Goal: Download file/media

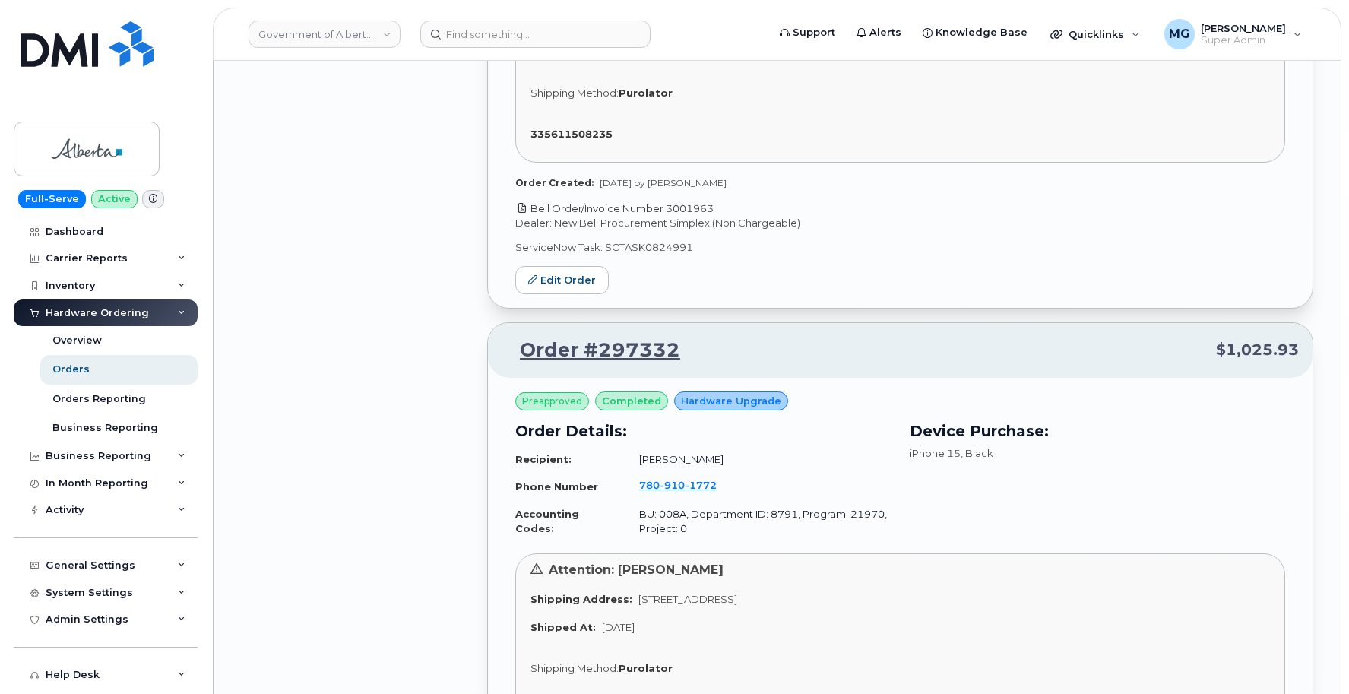
scroll to position [307, 0]
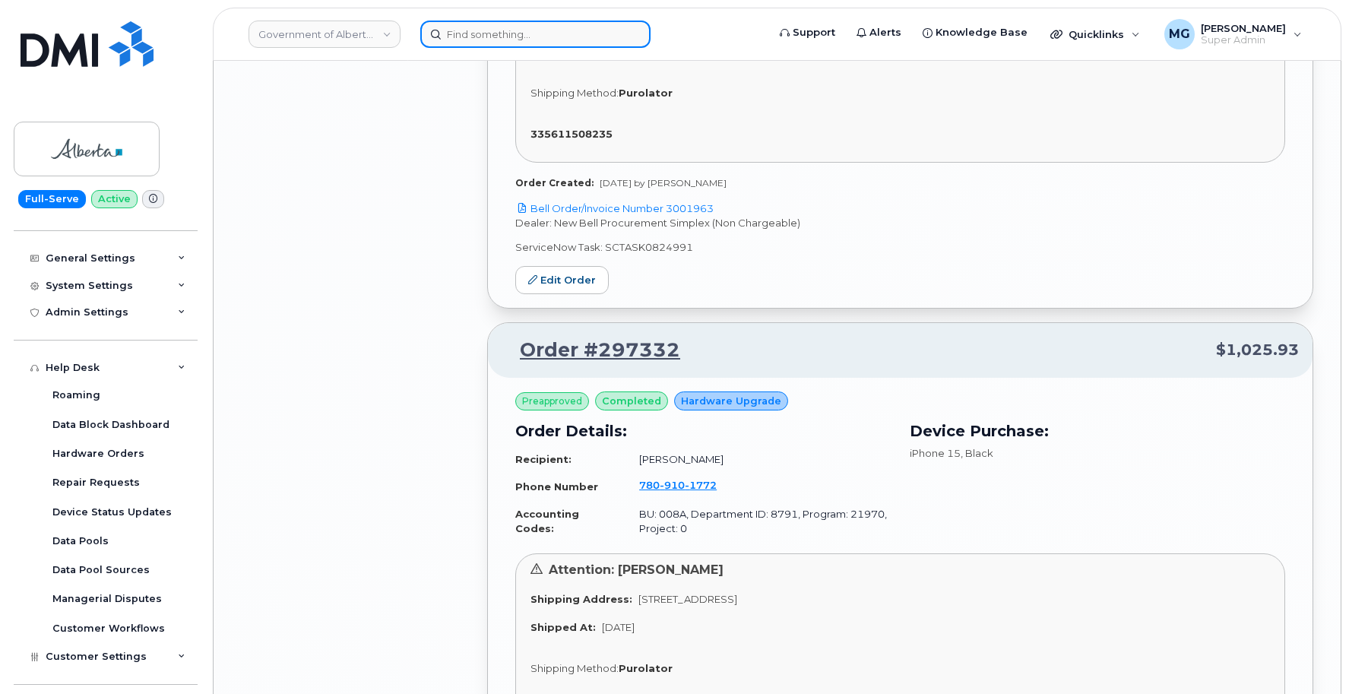
click at [507, 40] on input at bounding box center [535, 34] width 230 height 27
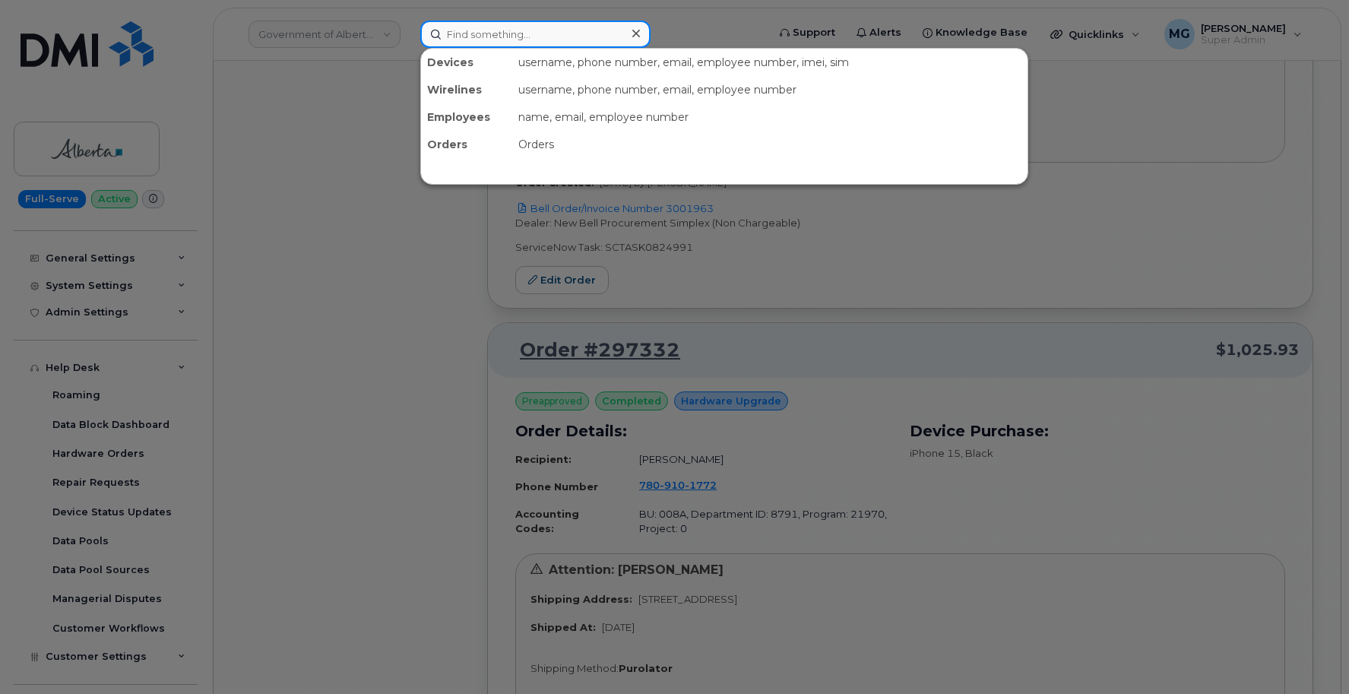
paste input "298614"
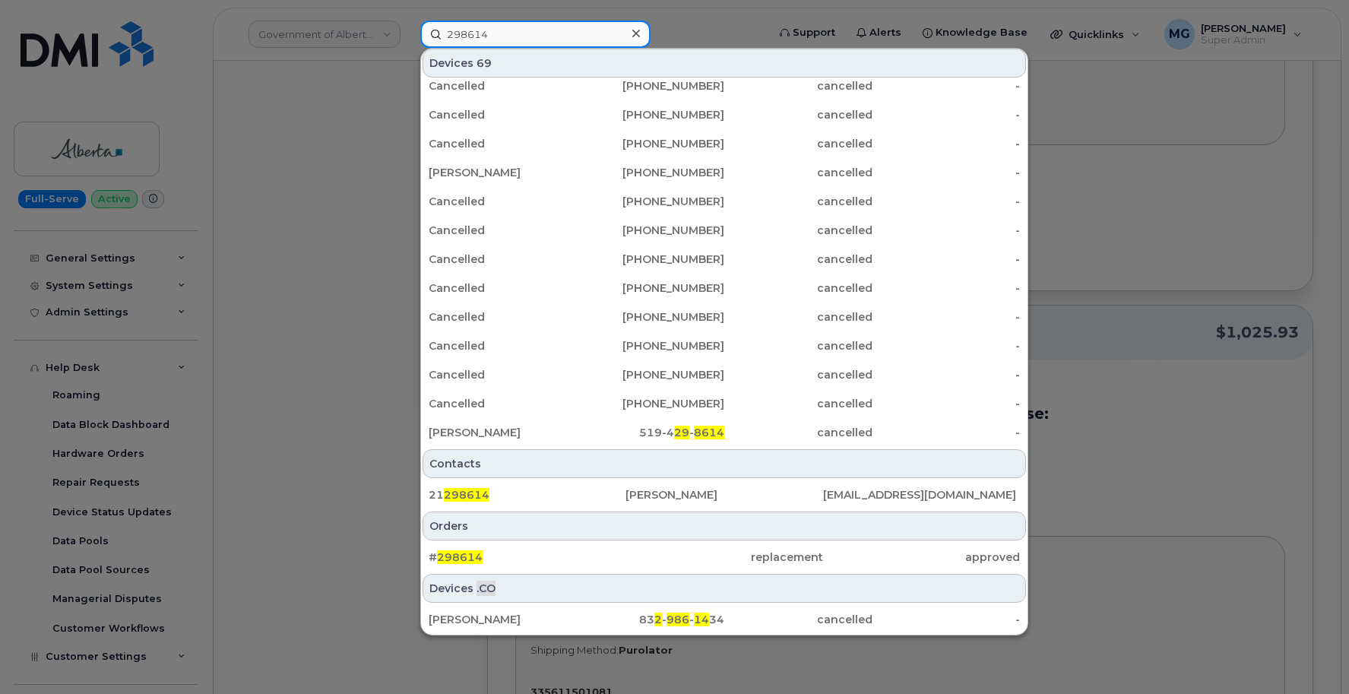
scroll to position [12567, 0]
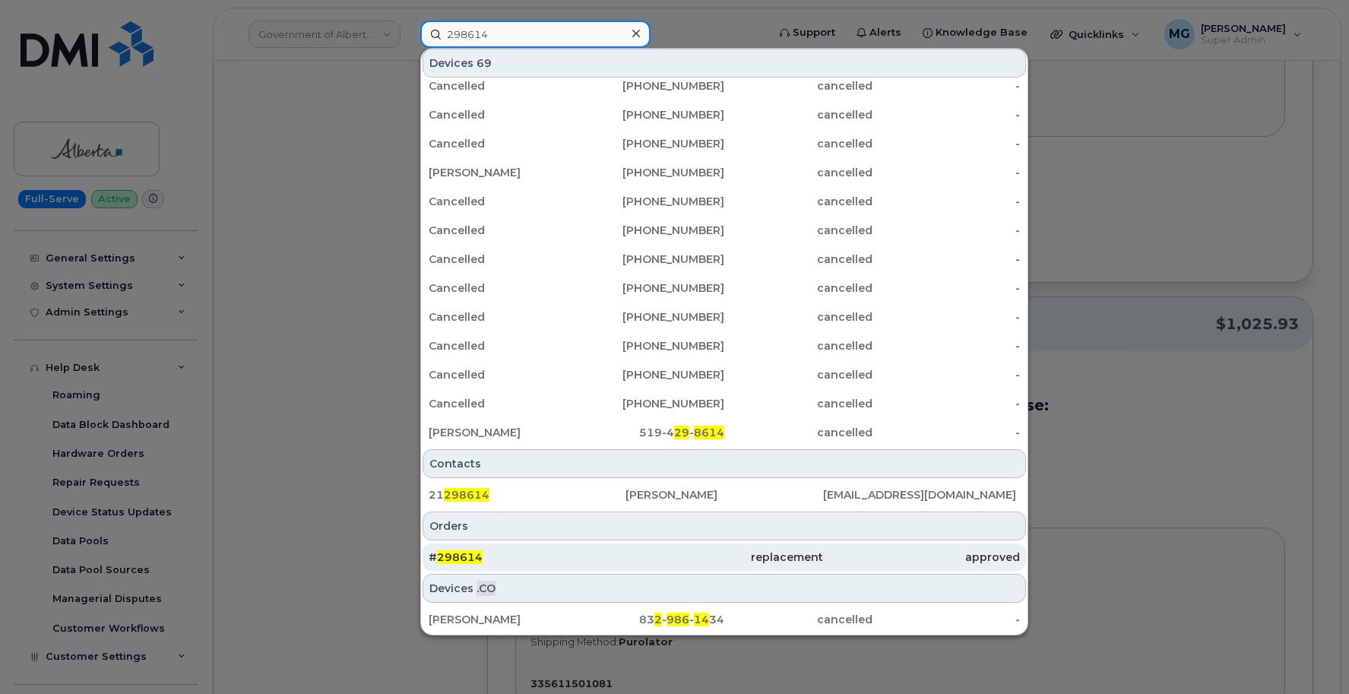
type input "298614"
click at [458, 559] on span "298614" at bounding box center [460, 557] width 46 height 14
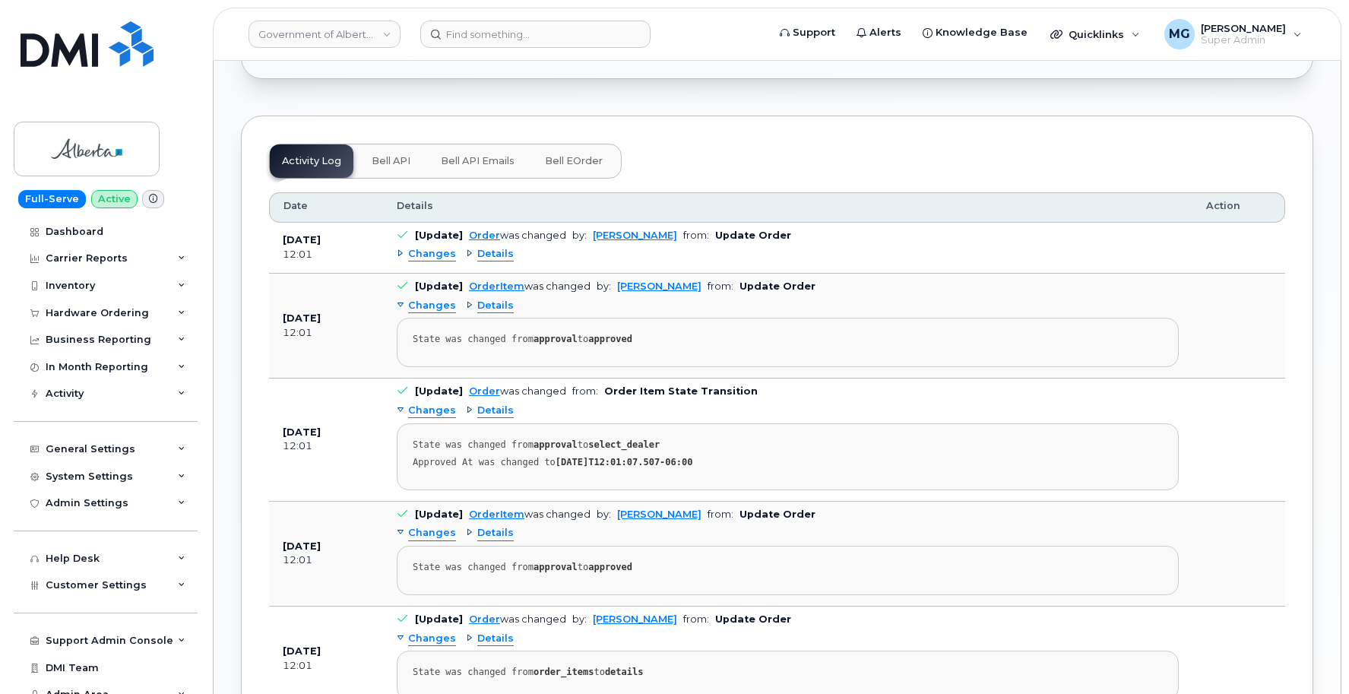
scroll to position [771, 0]
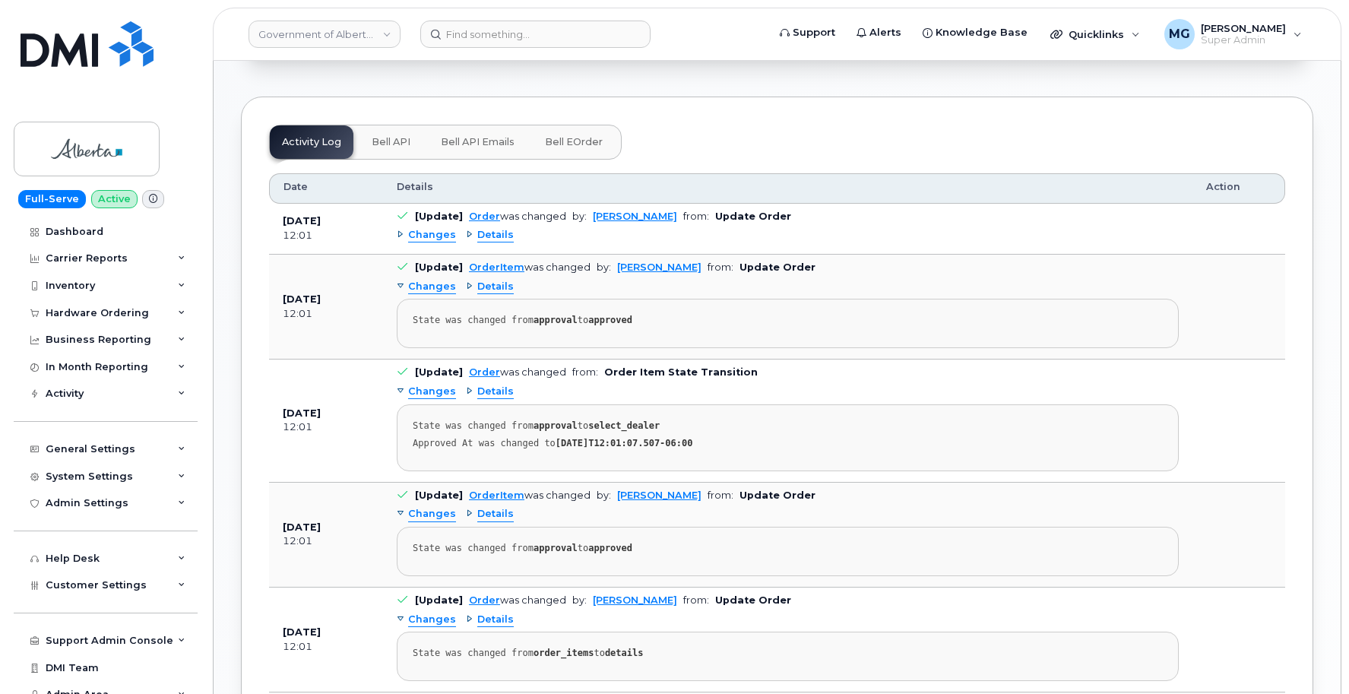
click at [406, 136] on span "Bell API" at bounding box center [391, 142] width 39 height 12
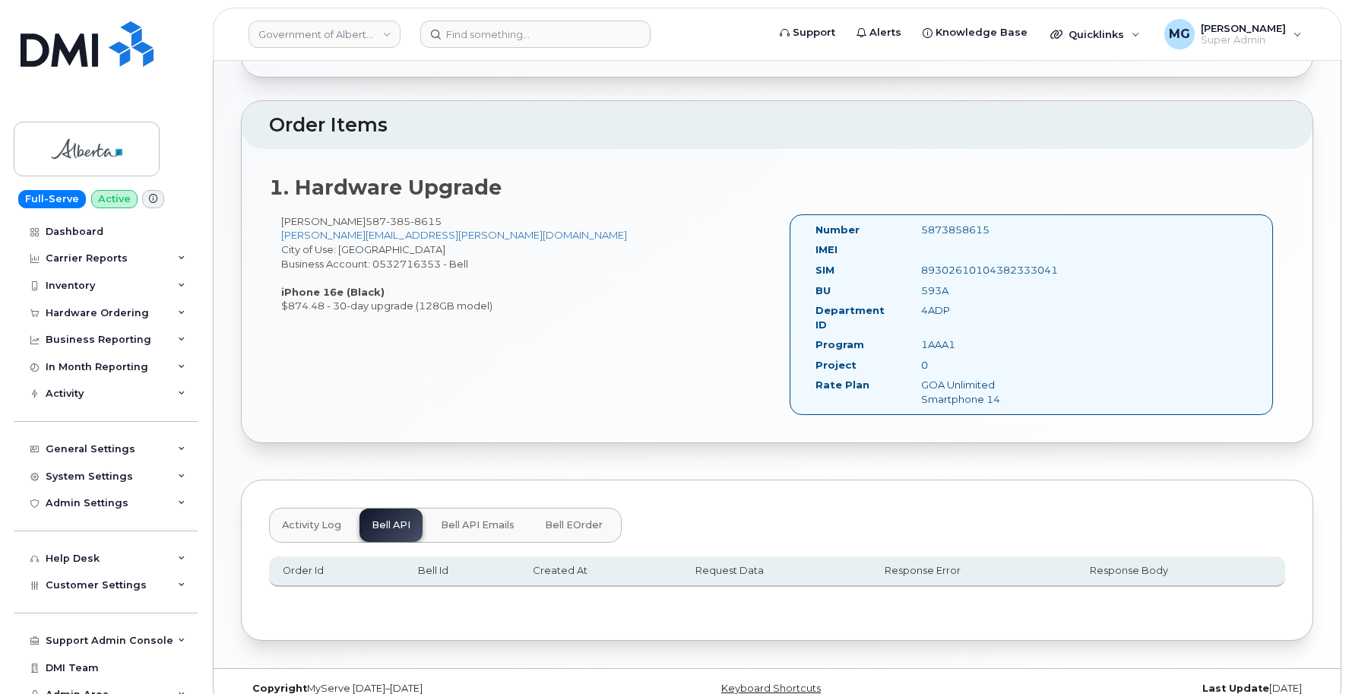
scroll to position [387, 0]
click at [466, 520] on span "Bell API Emails" at bounding box center [478, 526] width 74 height 12
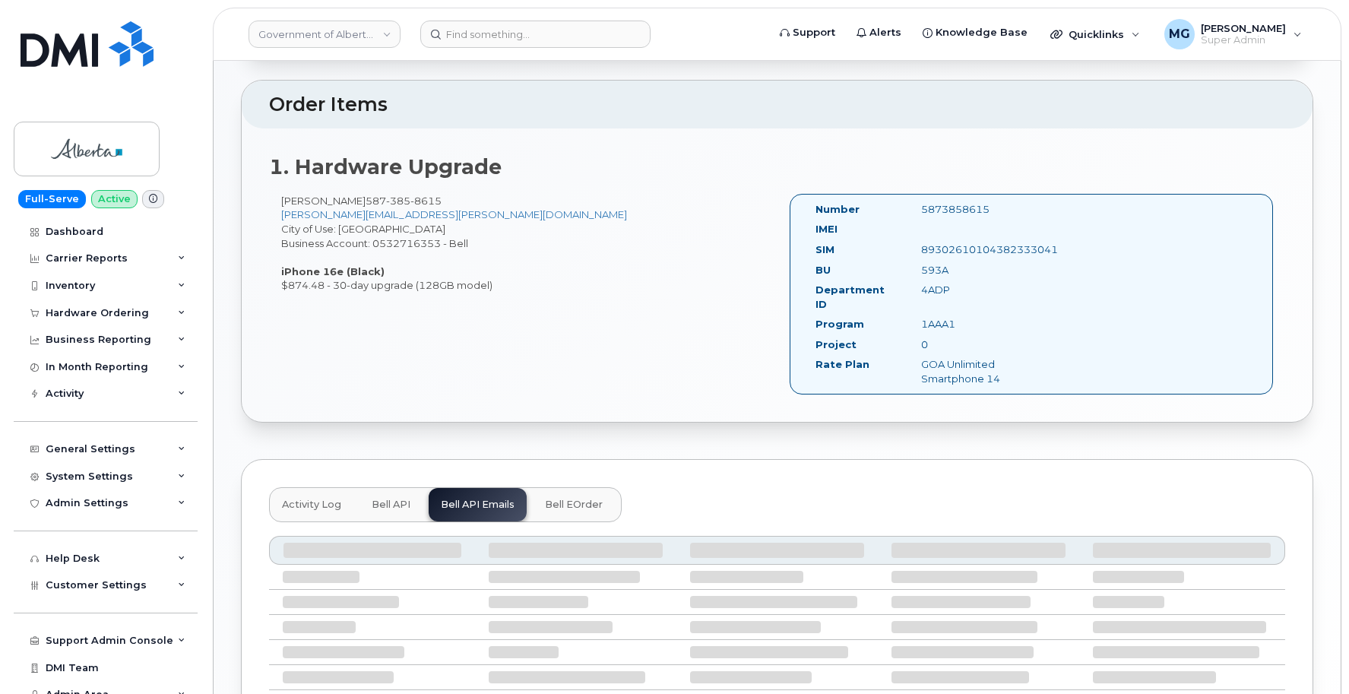
scroll to position [402, 0]
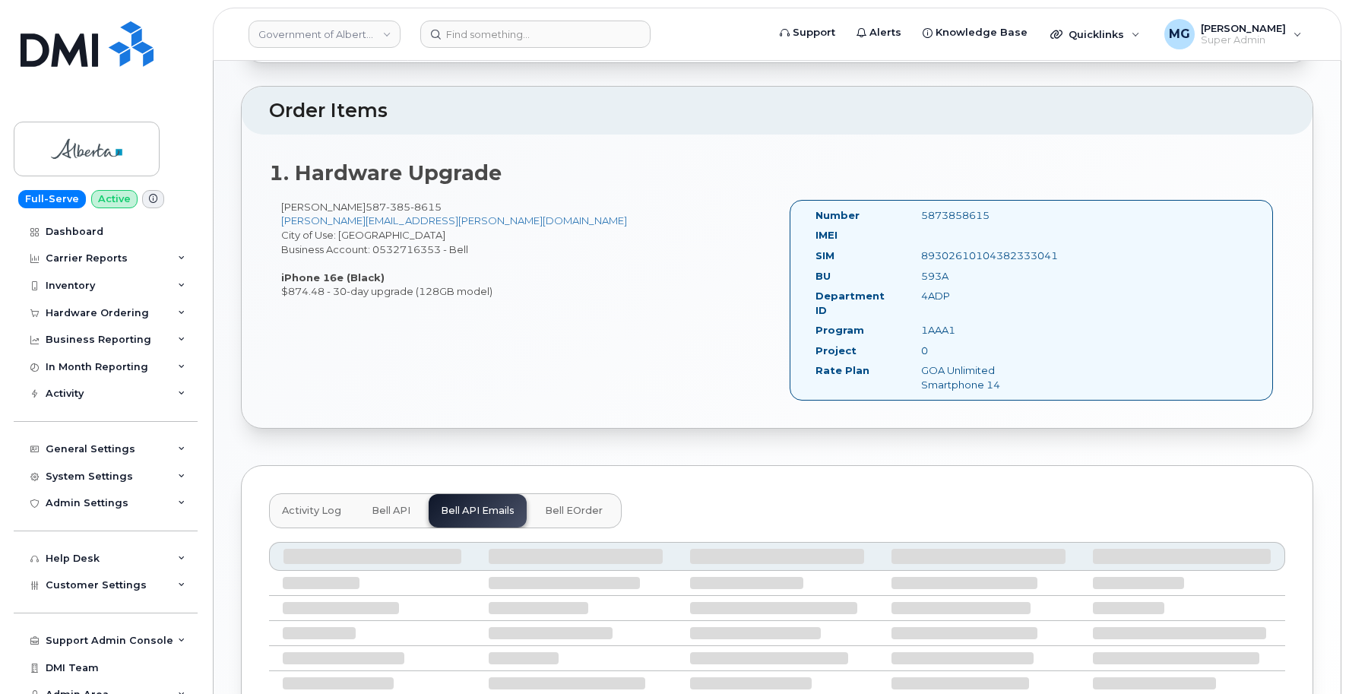
click at [567, 505] on span "Bell eOrder" at bounding box center [574, 511] width 58 height 12
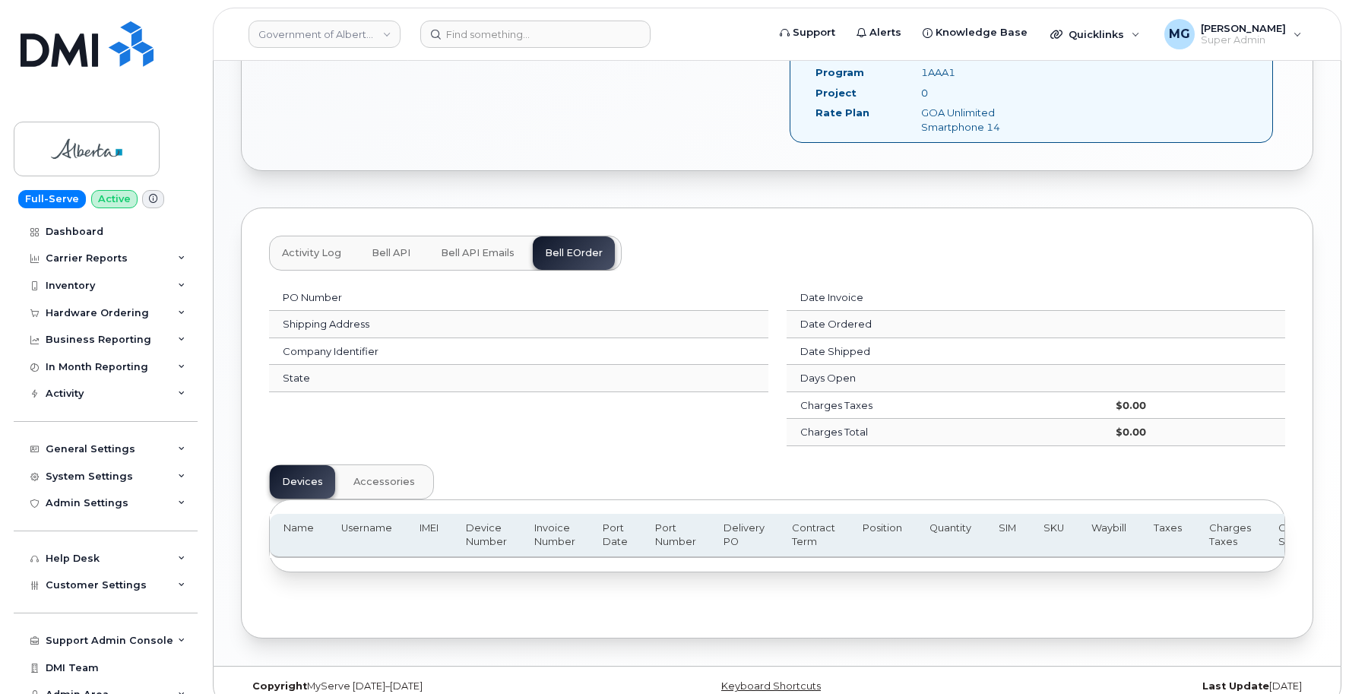
scroll to position [659, 0]
click at [492, 248] on span "Bell API Emails" at bounding box center [478, 254] width 74 height 12
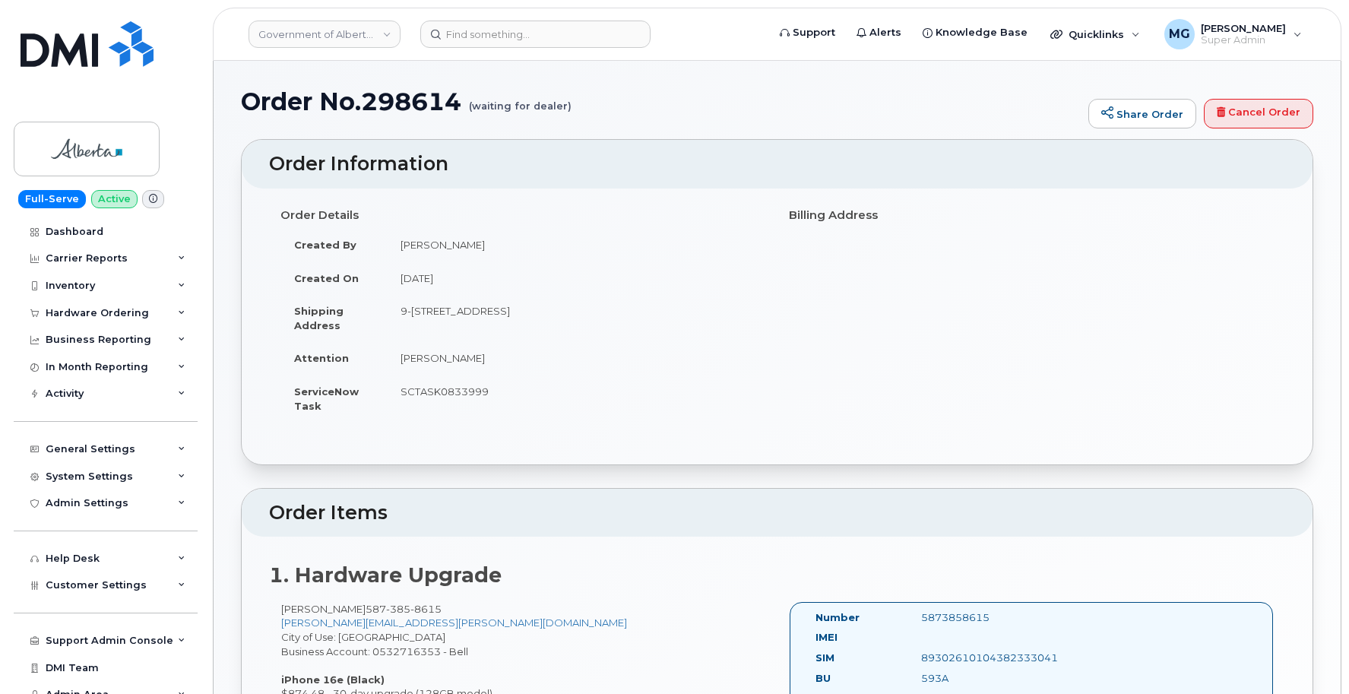
scroll to position [0, 0]
click at [934, 615] on div "5873858615" at bounding box center [984, 617] width 148 height 14
copy div "5873858615"
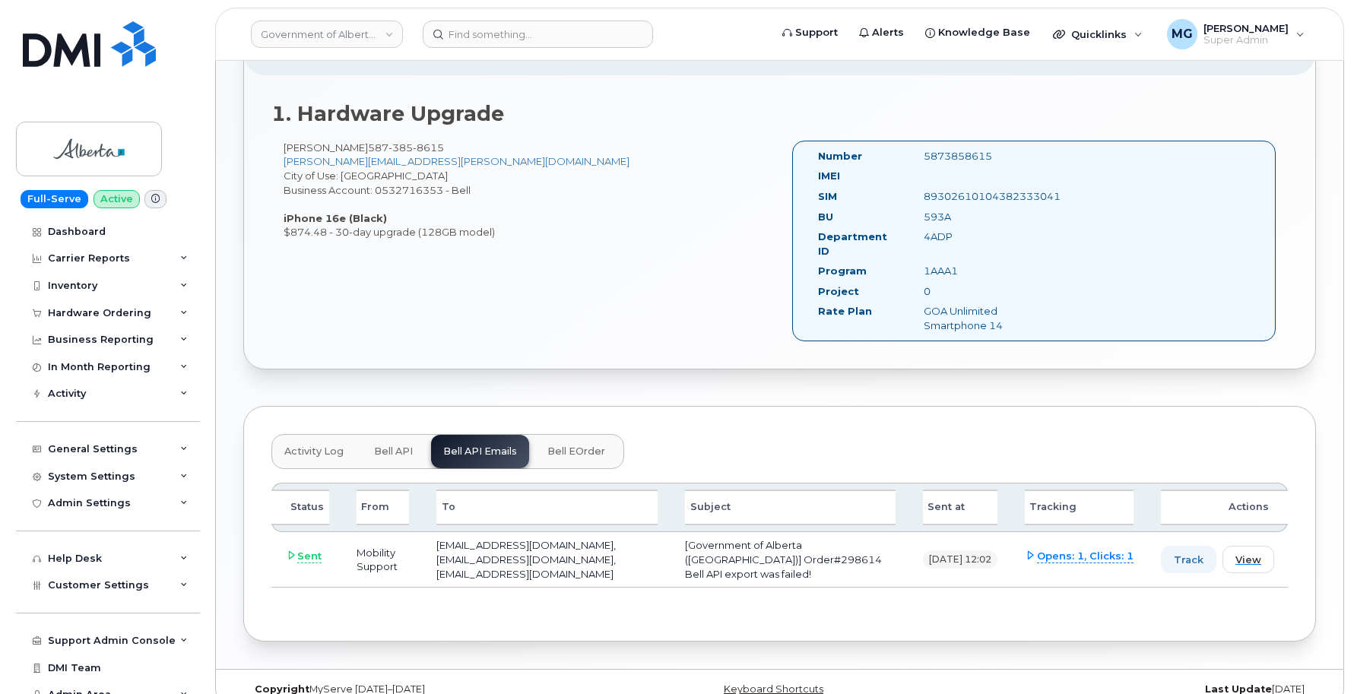
scroll to position [461, 0]
click at [1250, 553] on span "View" at bounding box center [1246, 560] width 26 height 14
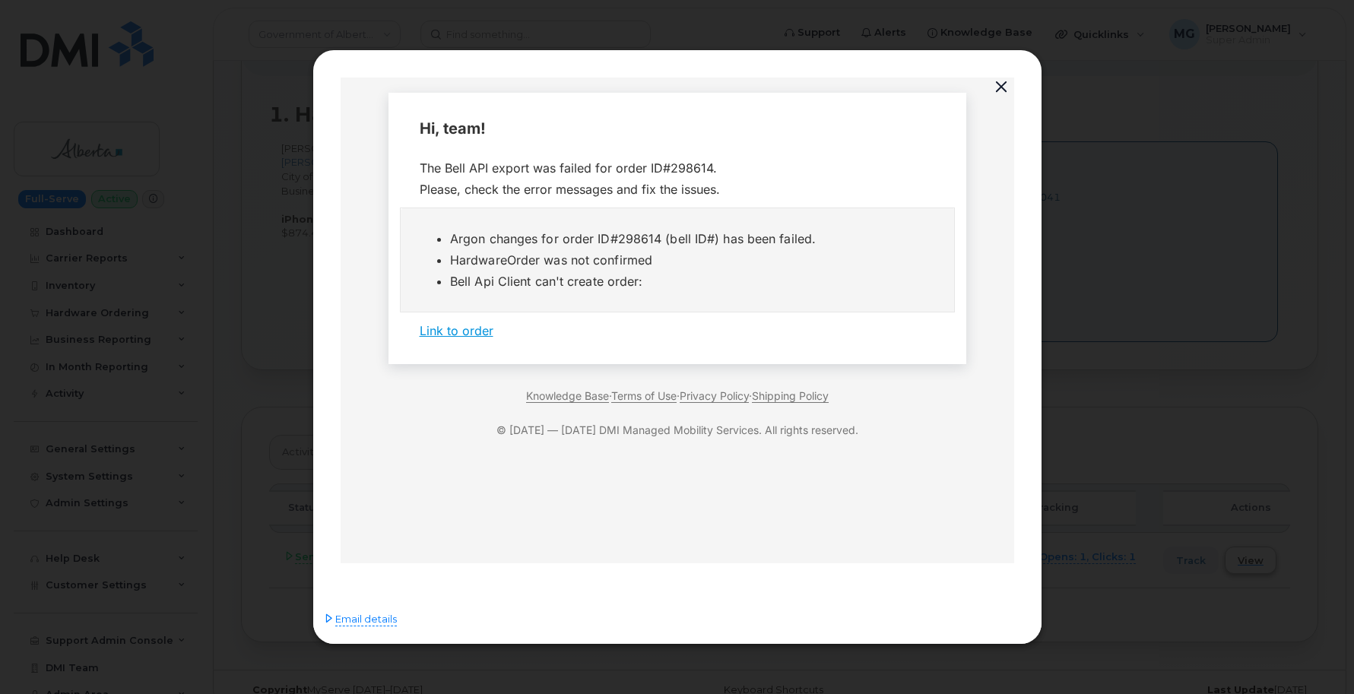
scroll to position [0, 0]
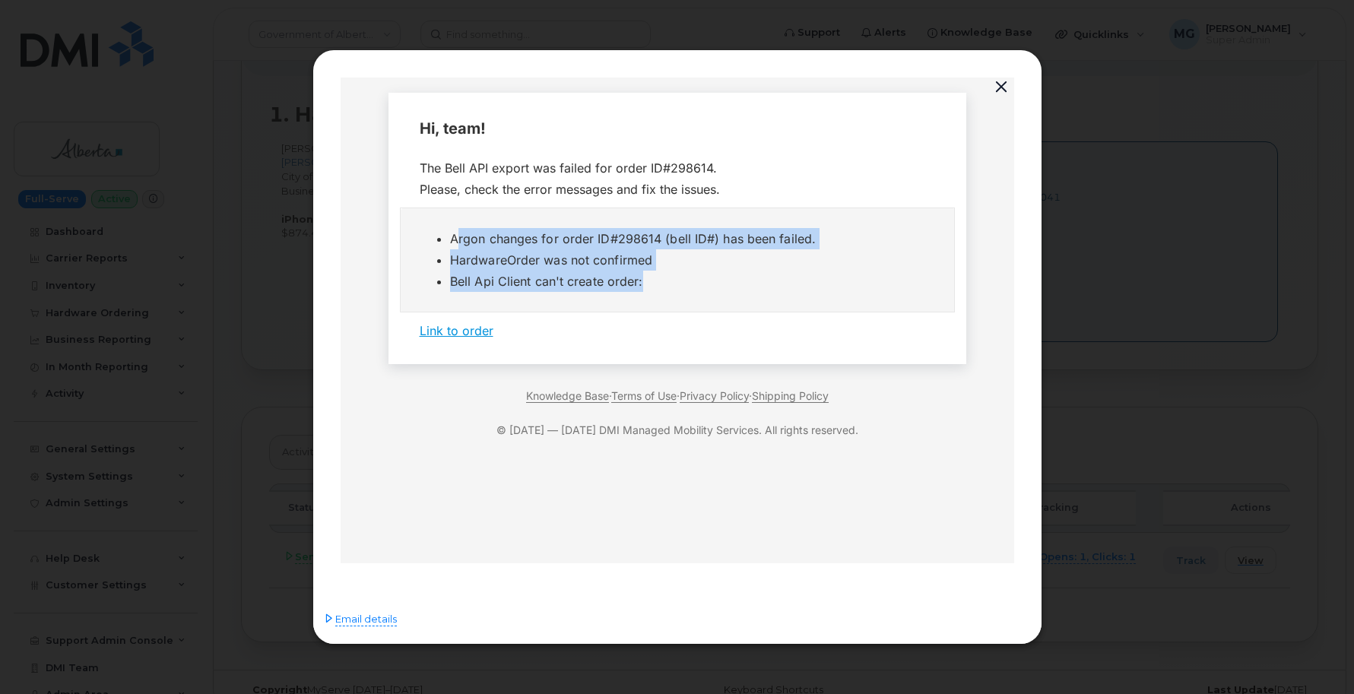
drag, startPoint x: 643, startPoint y: 282, endPoint x: 453, endPoint y: 230, distance: 196.9
click at [446, 229] on ul "Argon changes for order ID#298614 (bell ID#) has been failed. HardwareOrder was…" at bounding box center [676, 260] width 515 height 64
copy ul "Argon changes for order ID#298614 (bell ID#) has been failed. HardwareOrder was…"
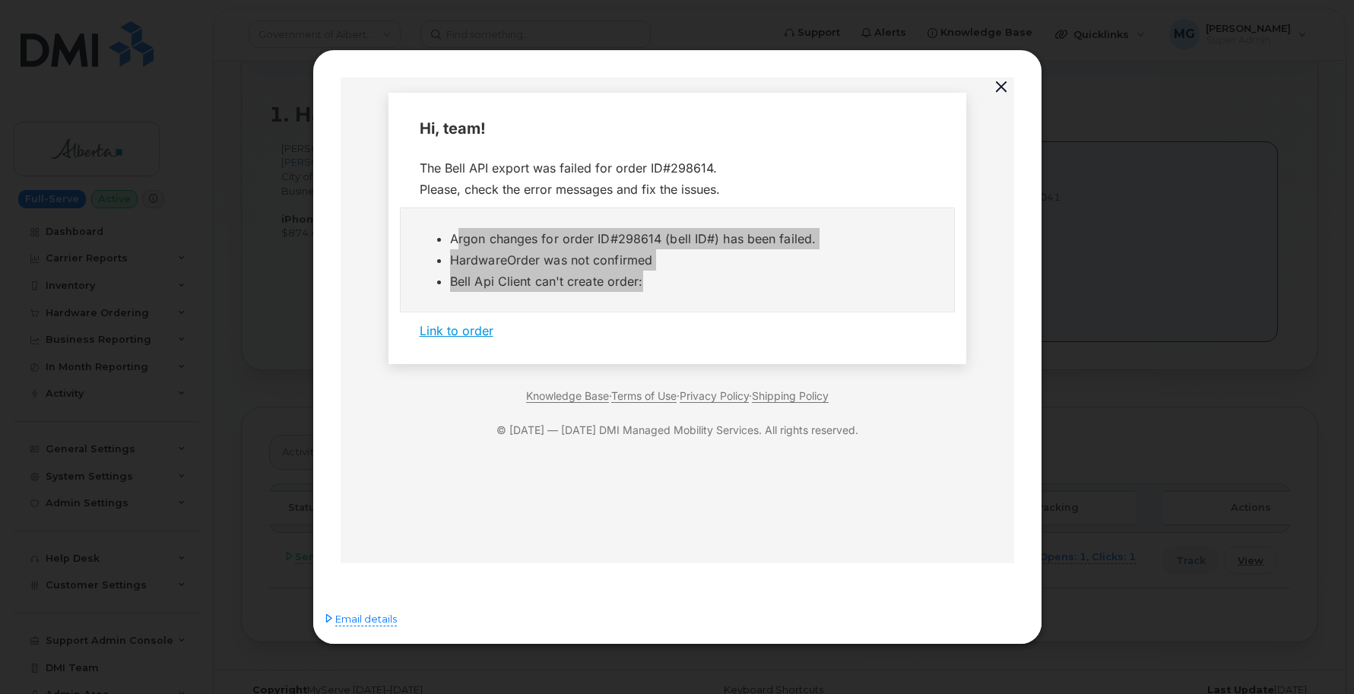
click at [1001, 89] on button "button" at bounding box center [1001, 87] width 23 height 21
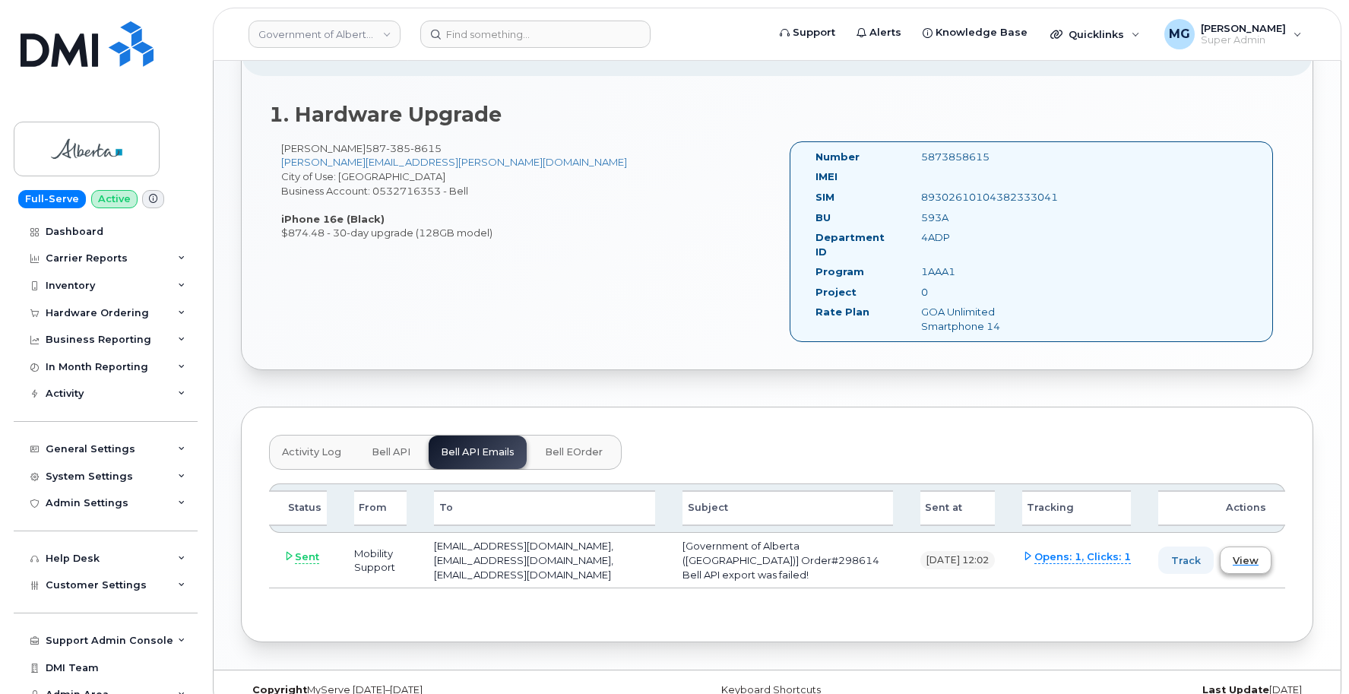
click at [1241, 553] on span "View" at bounding box center [1246, 560] width 26 height 14
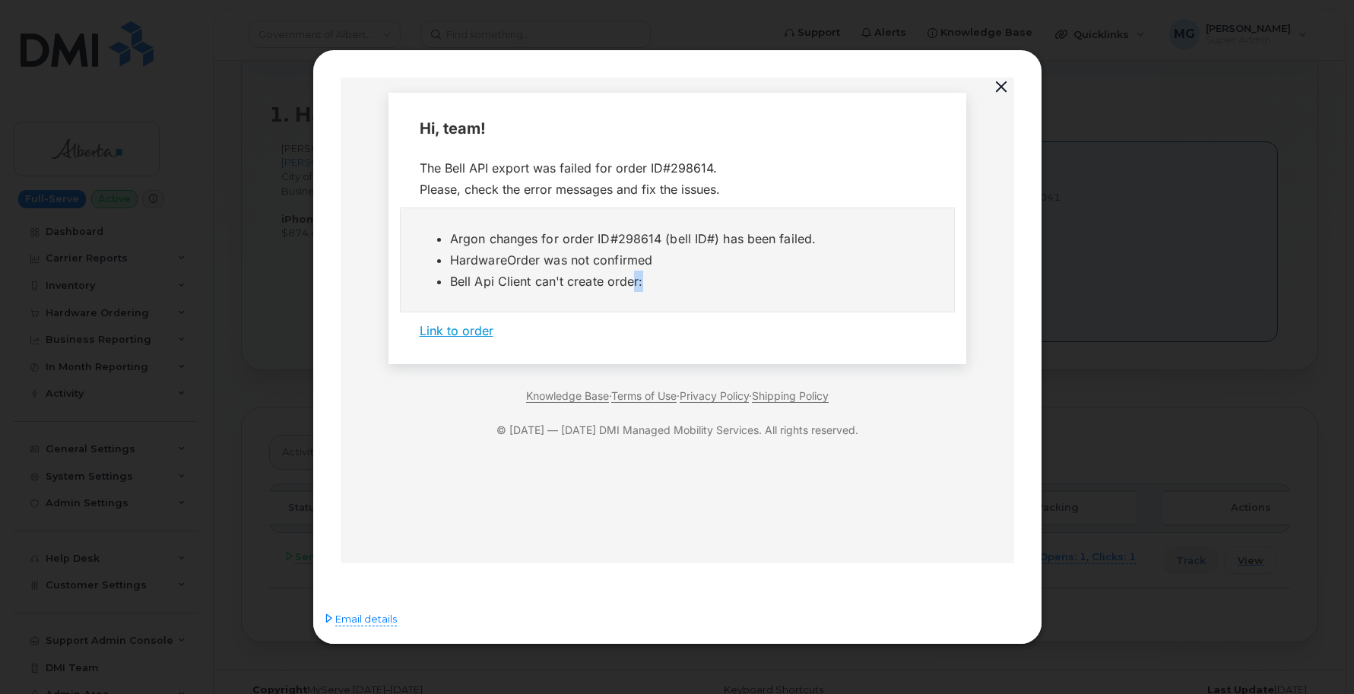
drag, startPoint x: 654, startPoint y: 284, endPoint x: 633, endPoint y: 276, distance: 21.9
click at [633, 276] on li "Bell Api Client can't create order:" at bounding box center [691, 281] width 485 height 21
click at [649, 283] on li "Bell Api Client can't create order:" at bounding box center [691, 281] width 485 height 21
click at [1001, 93] on button "button" at bounding box center [1001, 87] width 23 height 21
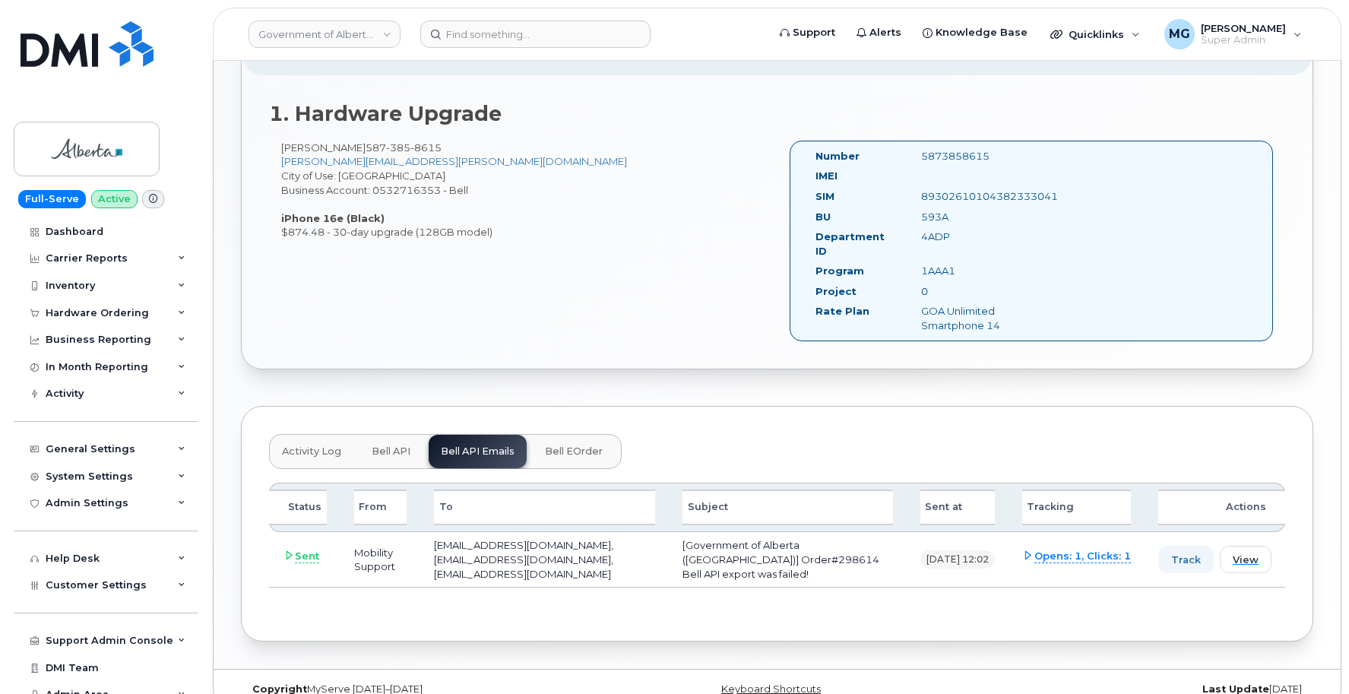
scroll to position [461, 0]
click at [288, 551] on icon at bounding box center [289, 556] width 10 height 10
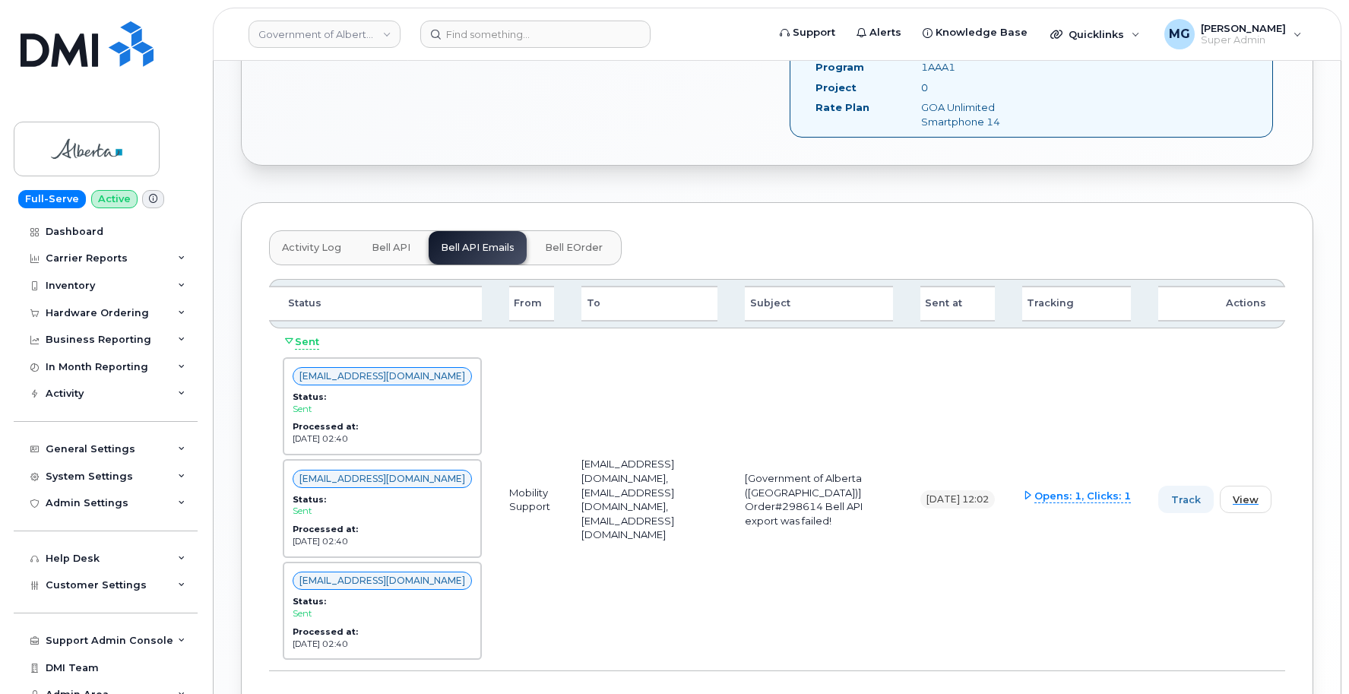
scroll to position [670, 0]
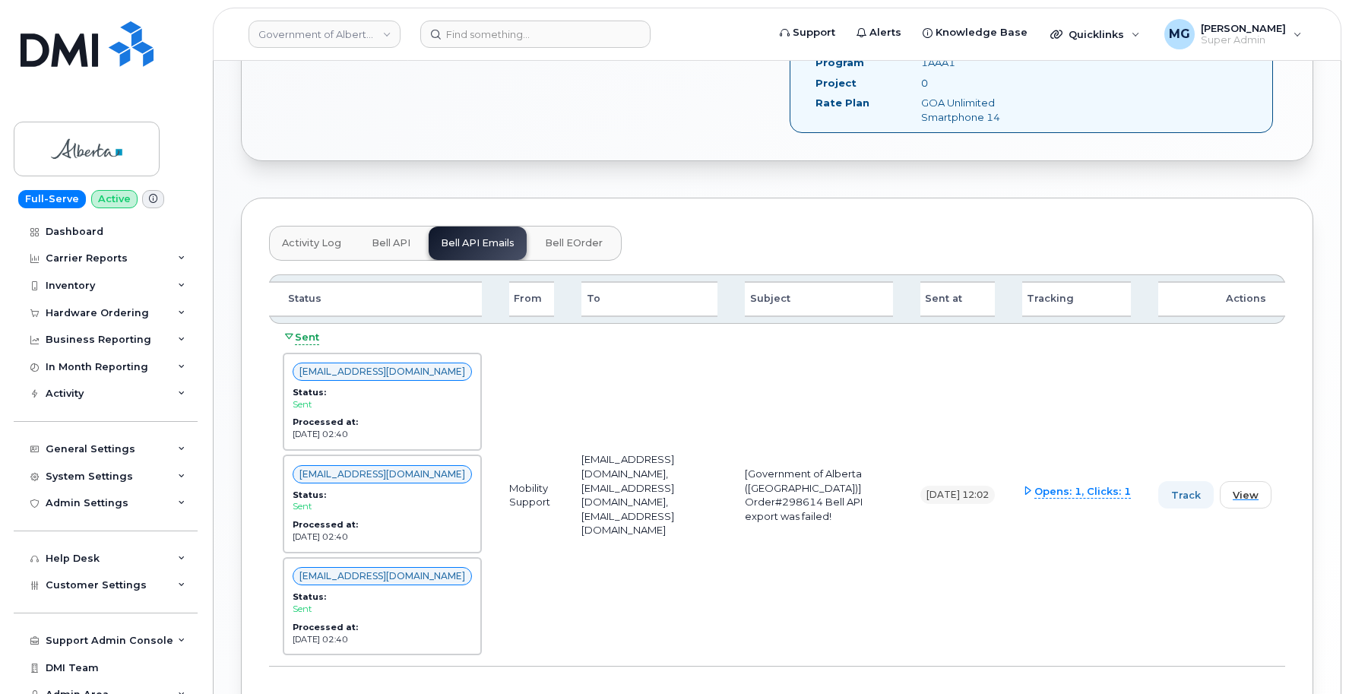
click at [287, 331] on icon at bounding box center [289, 336] width 10 height 10
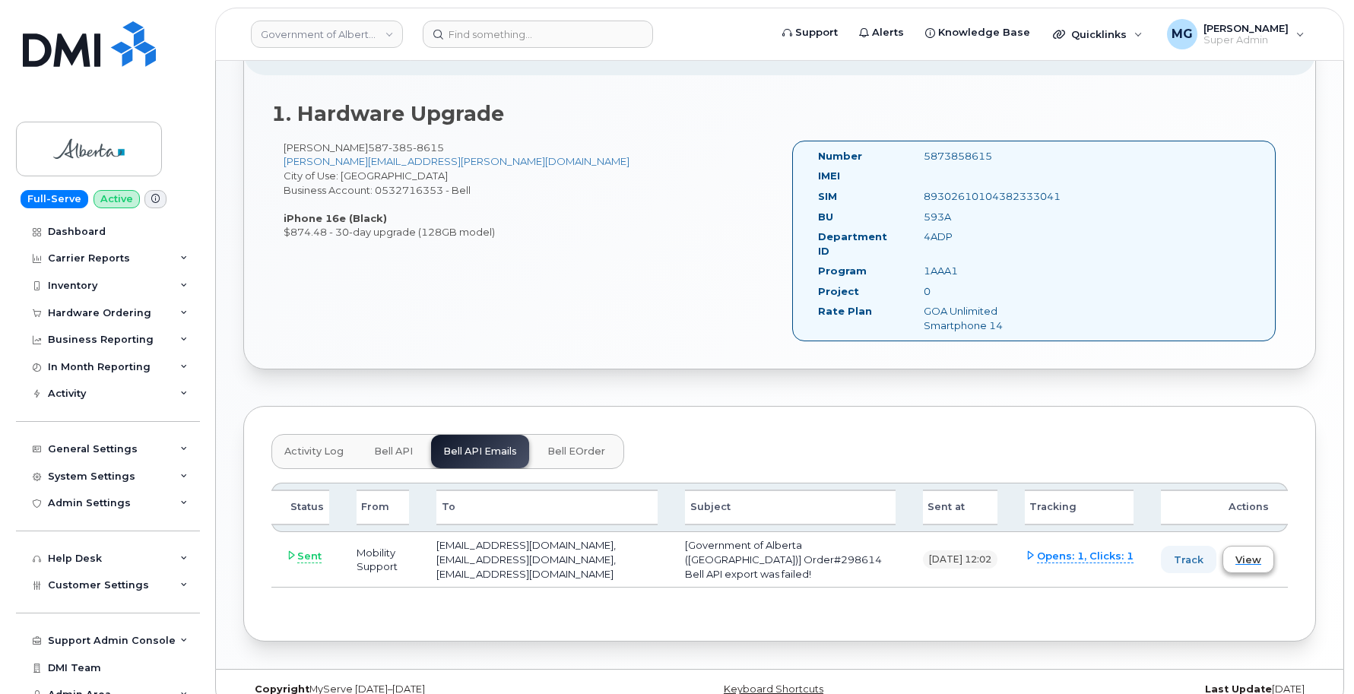
scroll to position [461, 0]
click at [1250, 553] on span "View" at bounding box center [1246, 560] width 26 height 14
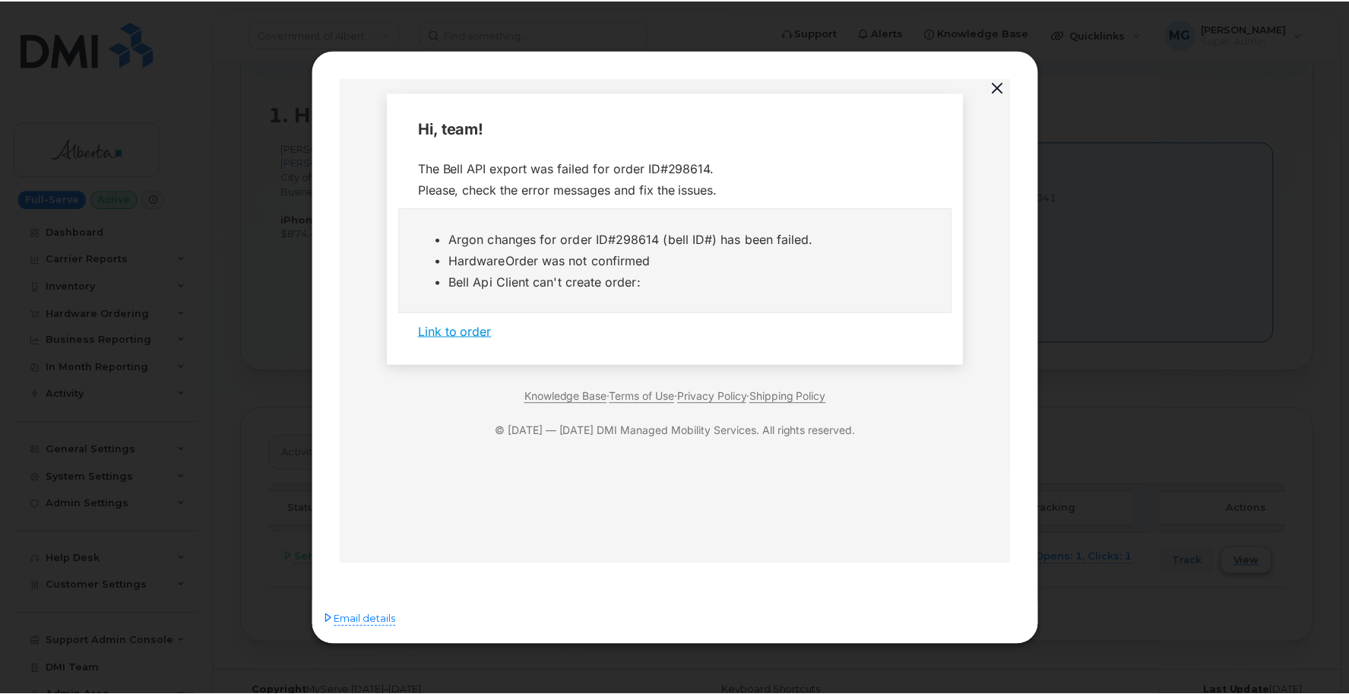
scroll to position [0, 0]
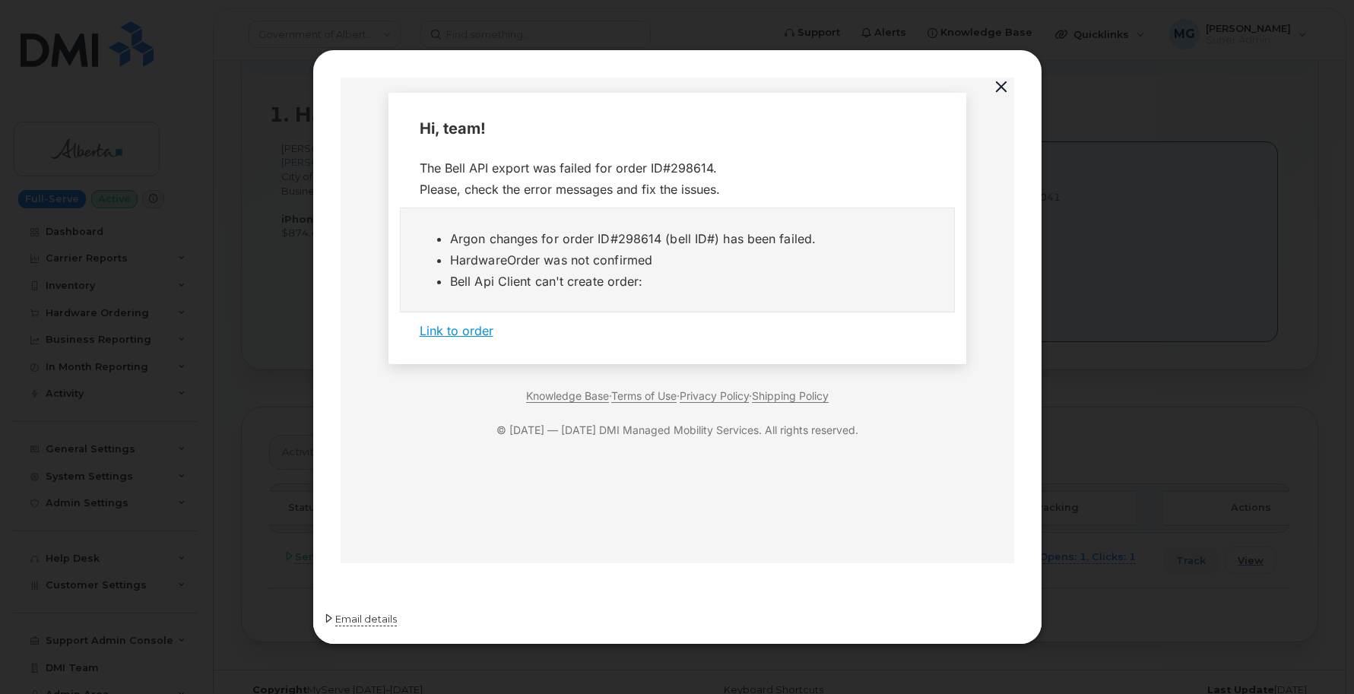
click at [356, 621] on span "Email details" at bounding box center [366, 619] width 62 height 15
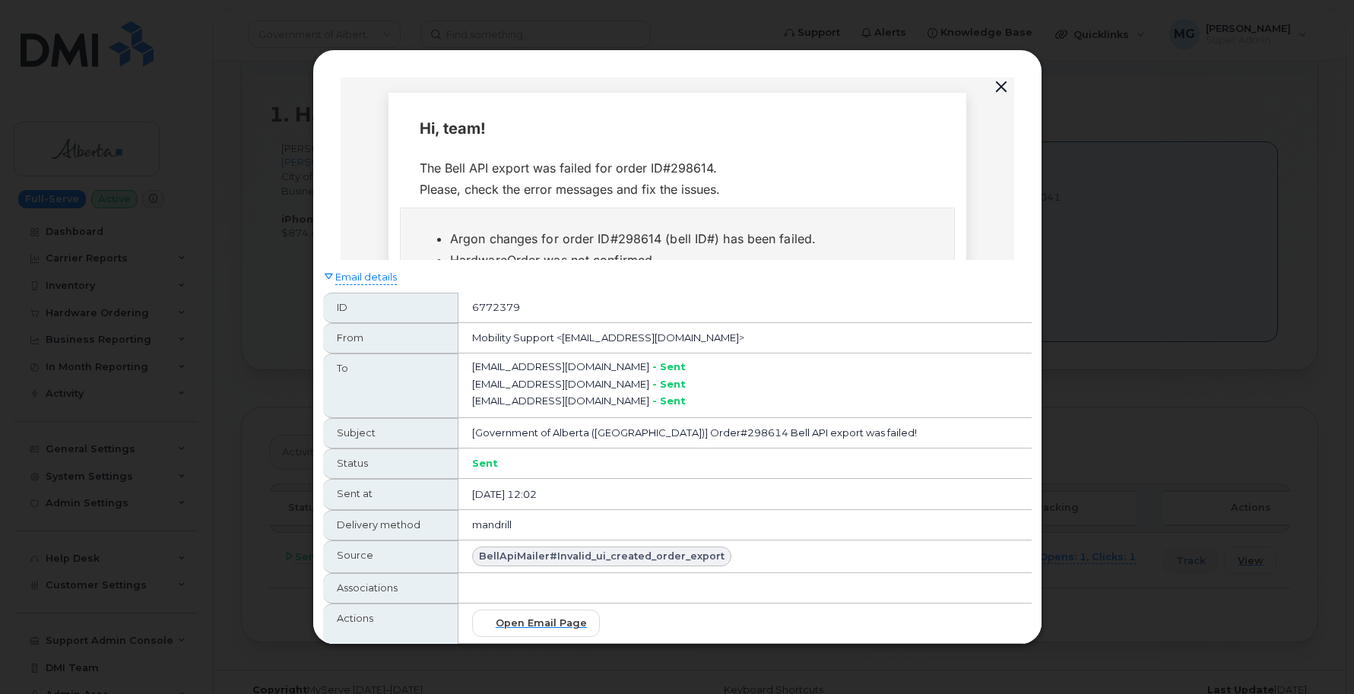
click at [614, 238] on li "Argon changes for order ID#298614 (bell ID#) has been failed." at bounding box center [691, 238] width 485 height 21
click at [328, 279] on icon at bounding box center [329, 276] width 10 height 10
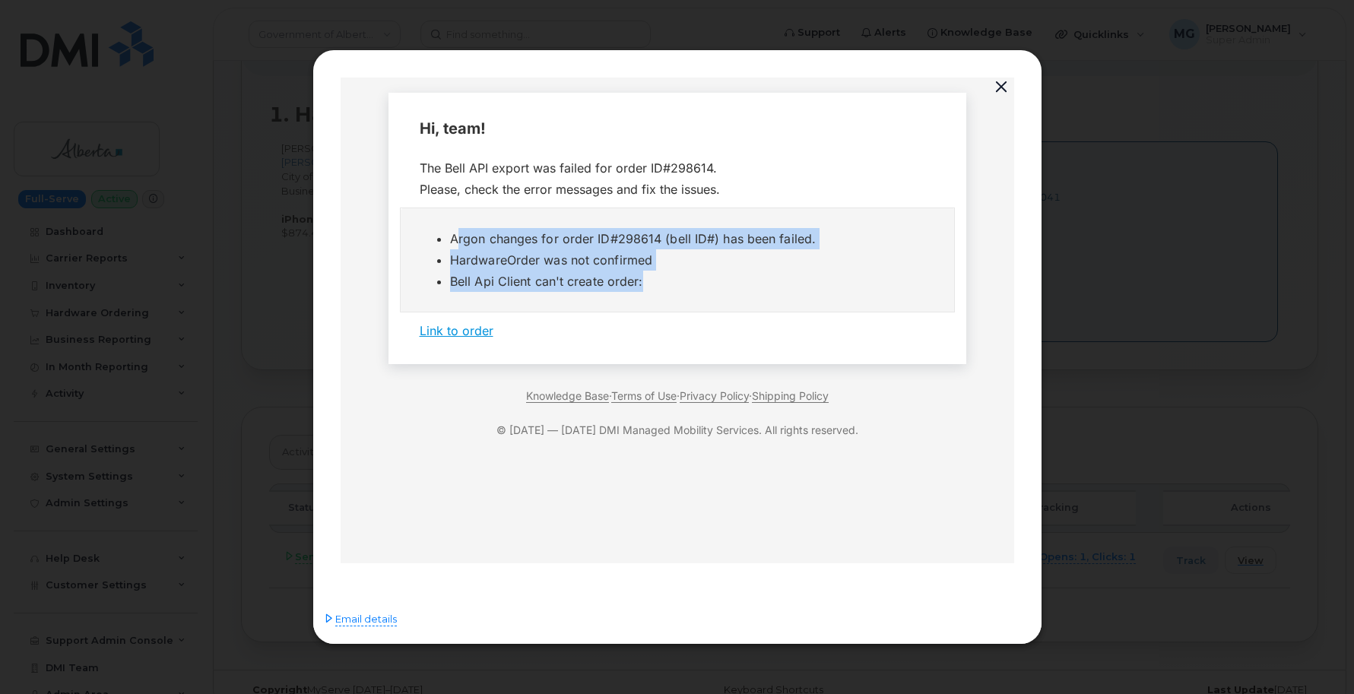
drag, startPoint x: 591, startPoint y: 277, endPoint x: 439, endPoint y: 242, distance: 156.0
click at [439, 242] on ul "Argon changes for order ID#298614 (bell ID#) has been failed. HardwareOrder was…" at bounding box center [676, 260] width 515 height 64
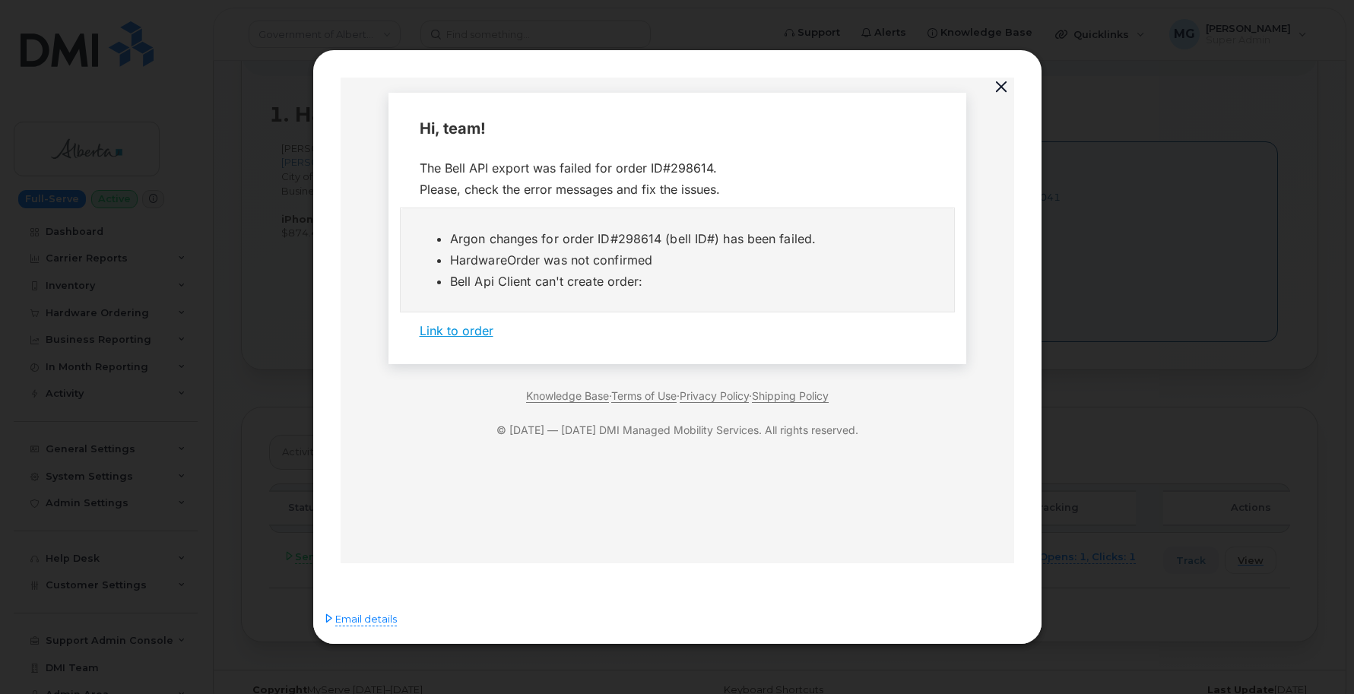
click at [423, 166] on div "The Bell API export was failed for order ID#298614. Please, check the error mes…" at bounding box center [677, 178] width 516 height 43
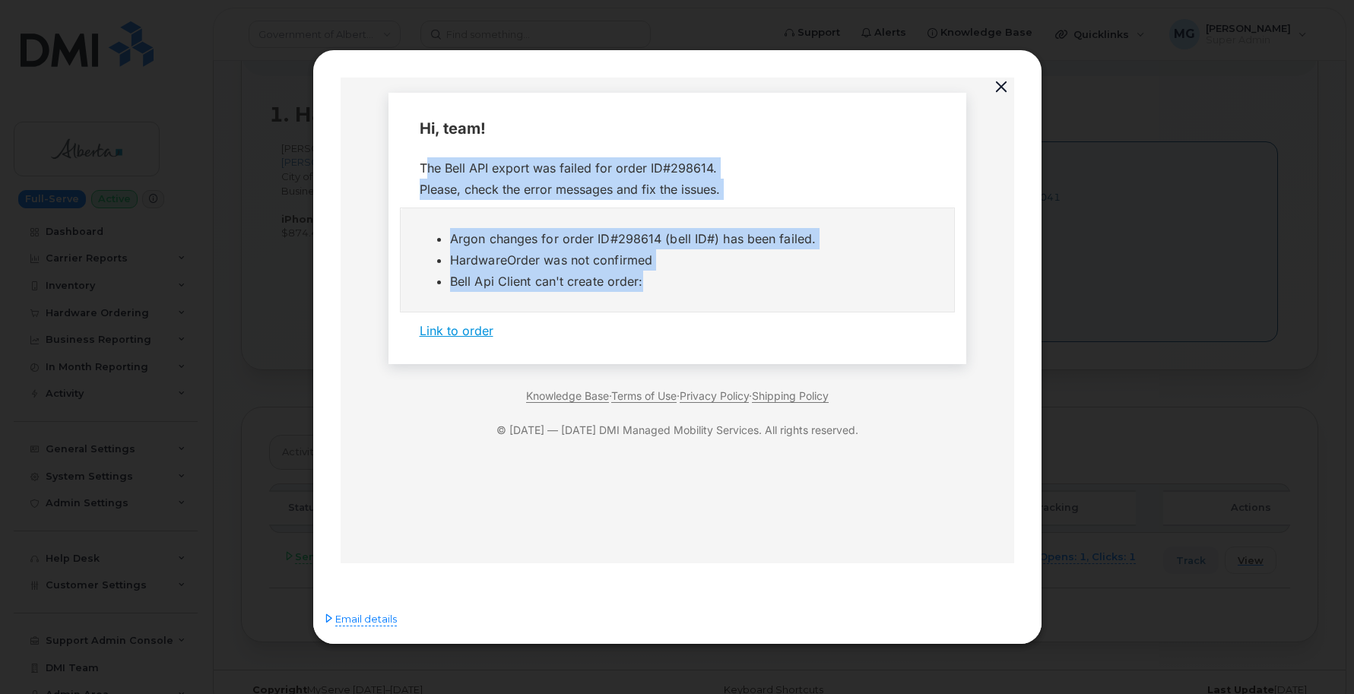
drag, startPoint x: 418, startPoint y: 165, endPoint x: 727, endPoint y: 279, distance: 329.7
click at [727, 279] on tbody "Hi, team! The Bell API export was failed for order ID#298614. Please, check the…" at bounding box center [677, 228] width 554 height 241
copy tbody "The Bell API export was failed for order ID#298614. Please, check the error mes…"
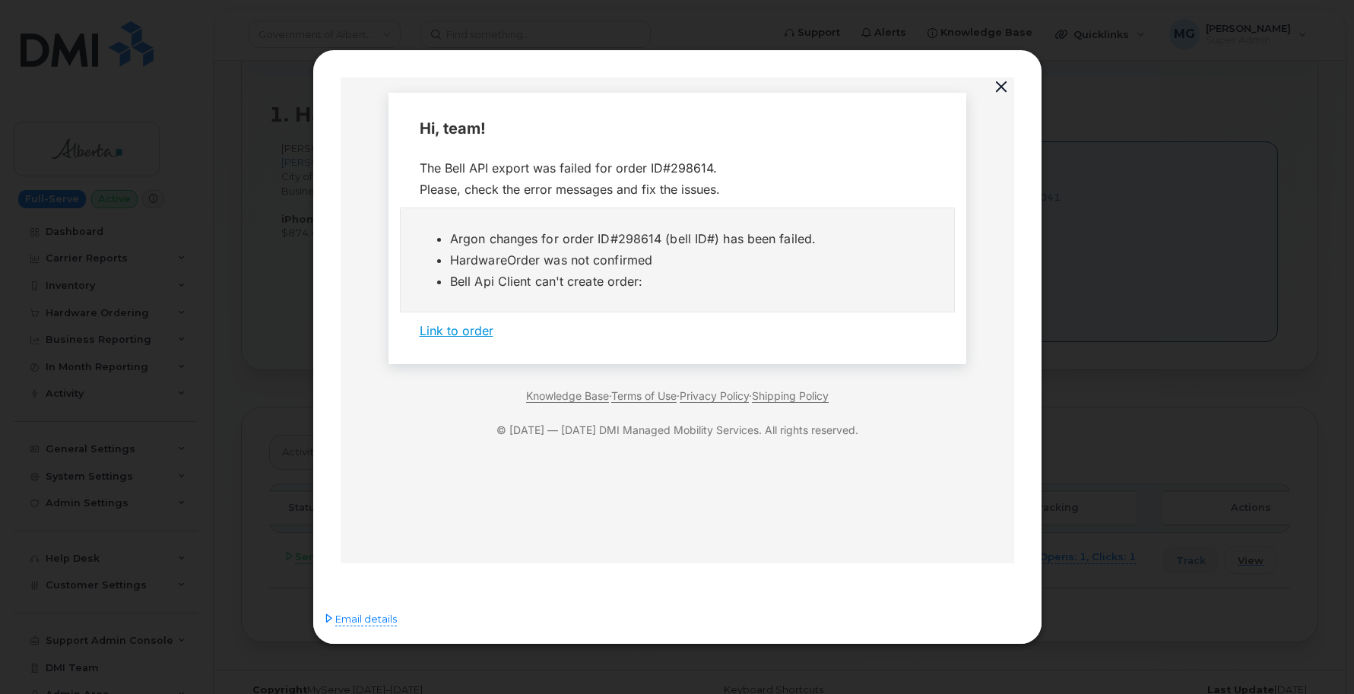
click at [457, 162] on div "The Bell API export was failed for order ID#298614. Please, check the error mes…" at bounding box center [677, 178] width 516 height 43
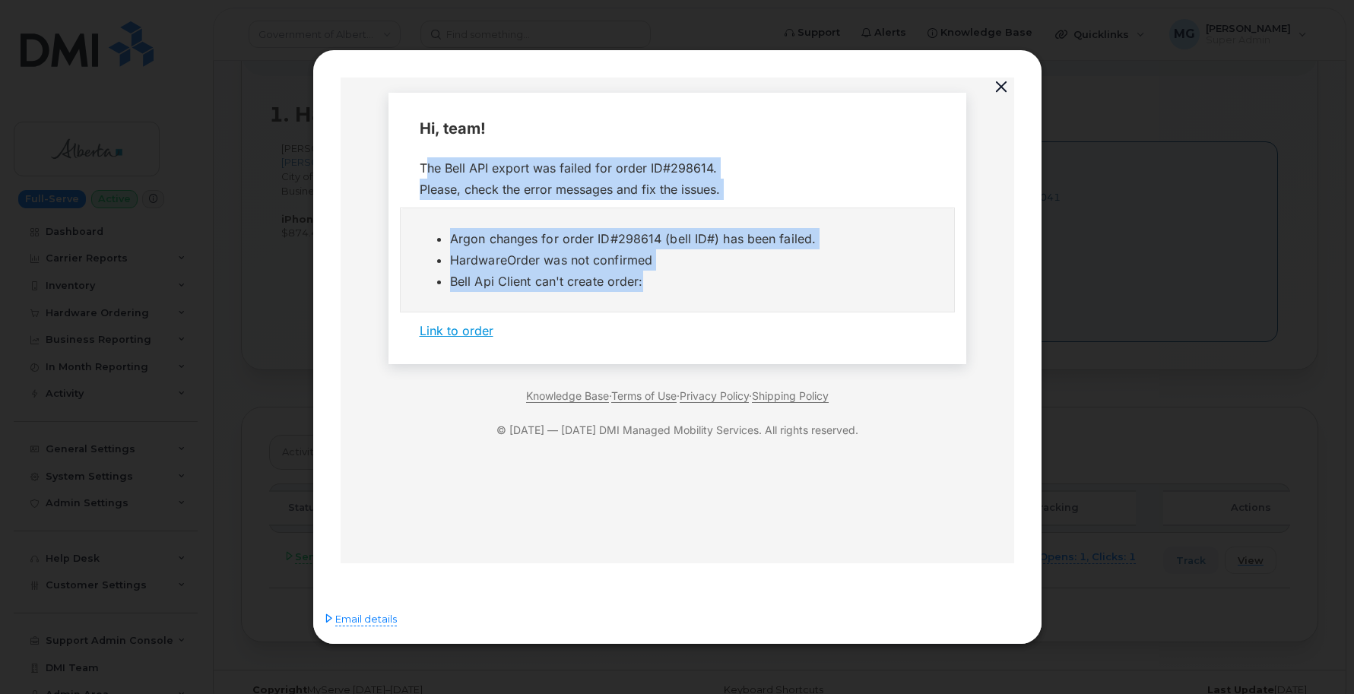
drag, startPoint x: 657, startPoint y: 285, endPoint x: 421, endPoint y: 170, distance: 262.1
click at [421, 170] on tbody "Hi, team! The Bell API export was failed for order ID#298614. Please, check the…" at bounding box center [677, 228] width 554 height 241
copy tbody "The Bell API export was failed for order ID#298614. Please, check the error mes…"
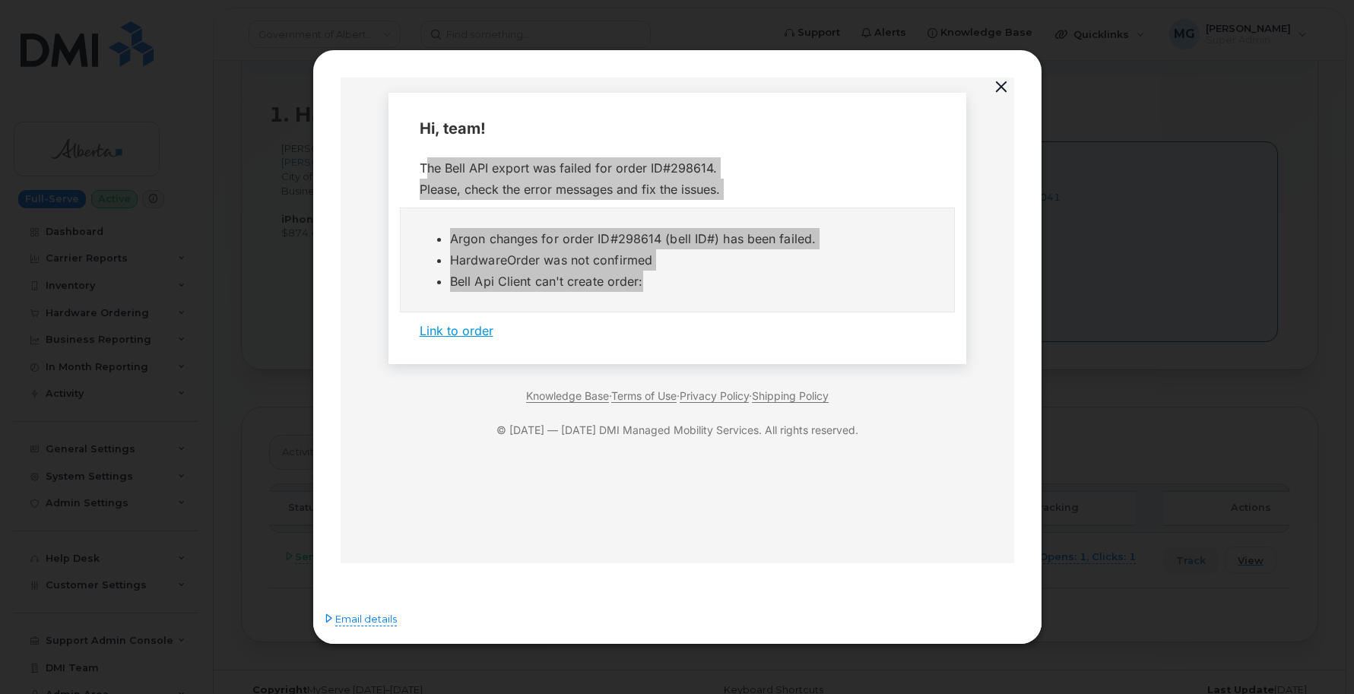
click at [1000, 89] on button "button" at bounding box center [1001, 87] width 23 height 21
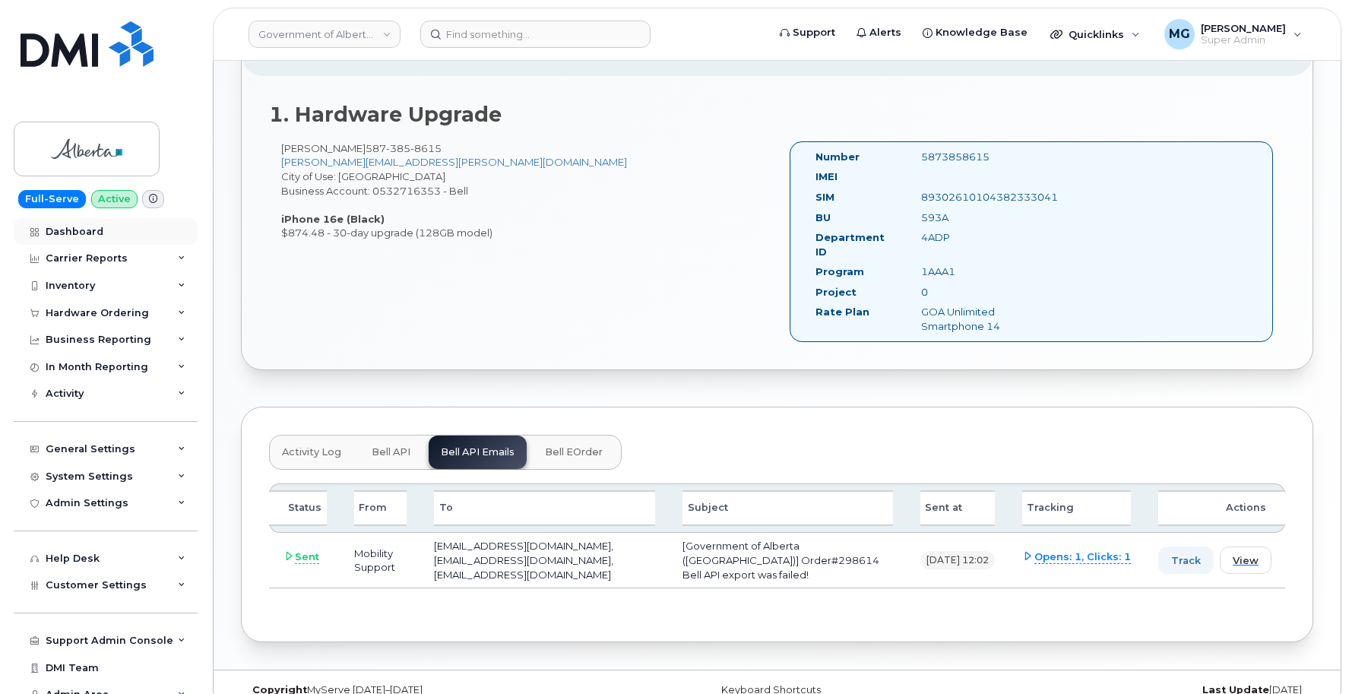
click at [71, 233] on div "Dashboard" at bounding box center [75, 232] width 58 height 12
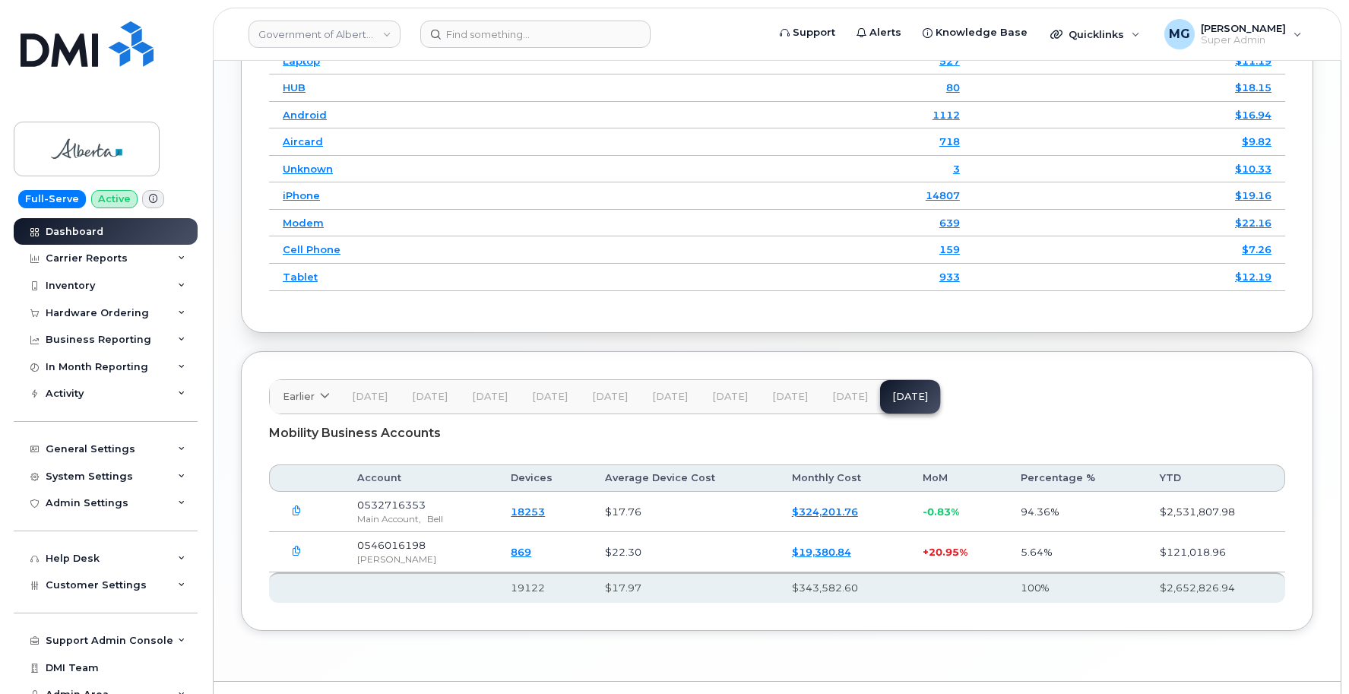
scroll to position [2010, 0]
click at [296, 507] on icon "button" at bounding box center [297, 512] width 10 height 10
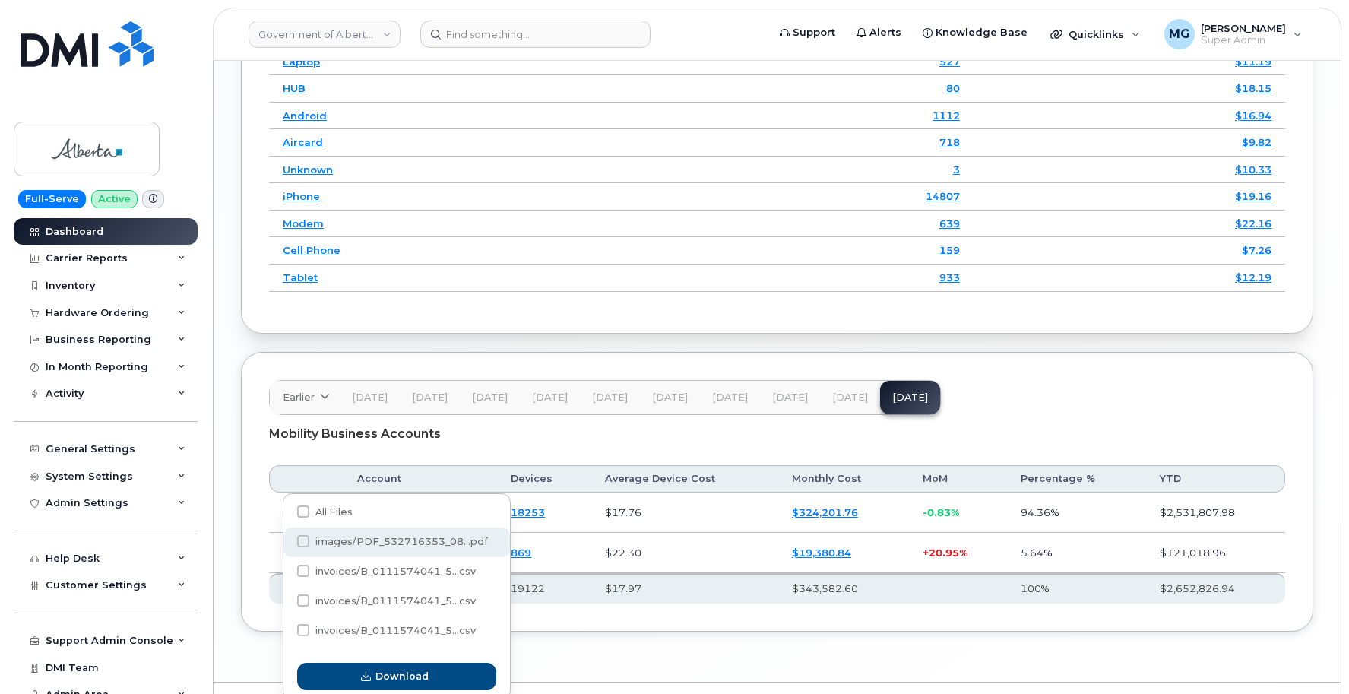
click at [302, 541] on span at bounding box center [303, 541] width 12 height 12
click at [287, 541] on input "images/PDF_532716353_08...pdf" at bounding box center [283, 542] width 8 height 8
checkbox input "true"
drag, startPoint x: 262, startPoint y: 464, endPoint x: 242, endPoint y: 226, distance: 239.6
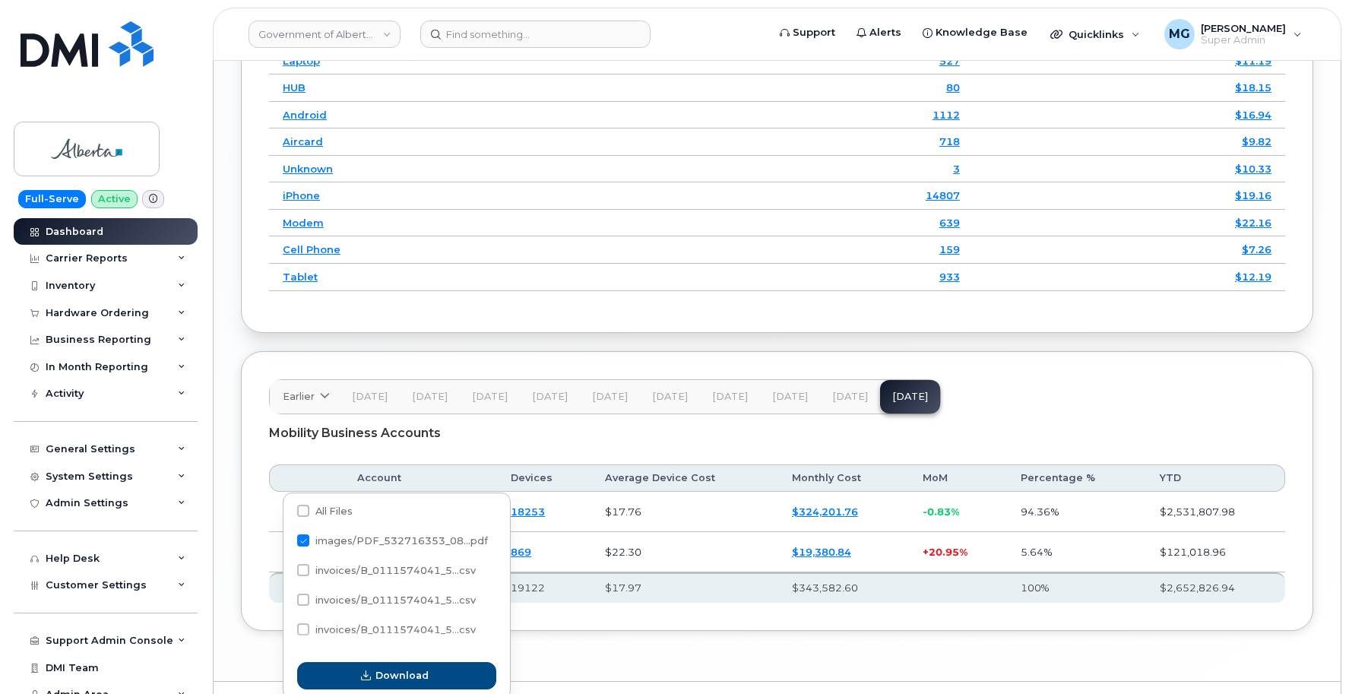
click at [262, 464] on div "Earlier [DATE] September August July June May April March February January [DAT…" at bounding box center [777, 491] width 1072 height 280
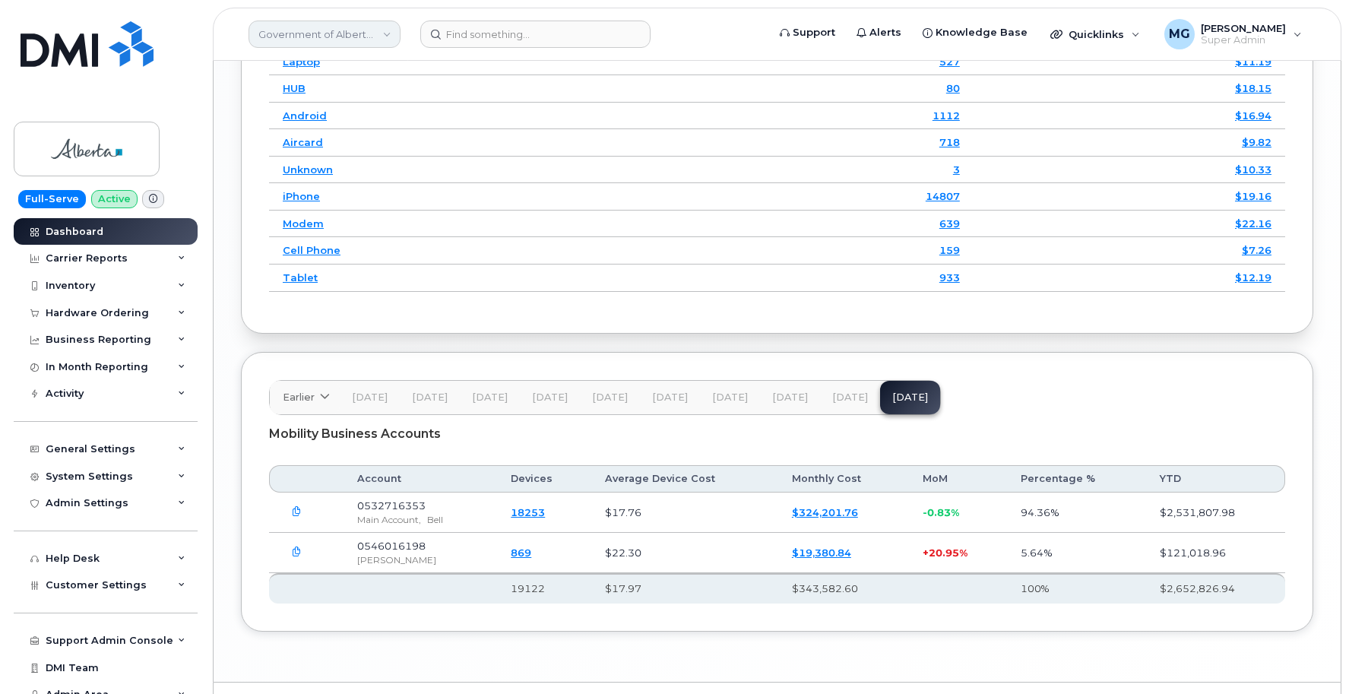
click at [302, 33] on link "Government of Alberta ([GEOGRAPHIC_DATA])" at bounding box center [325, 34] width 152 height 27
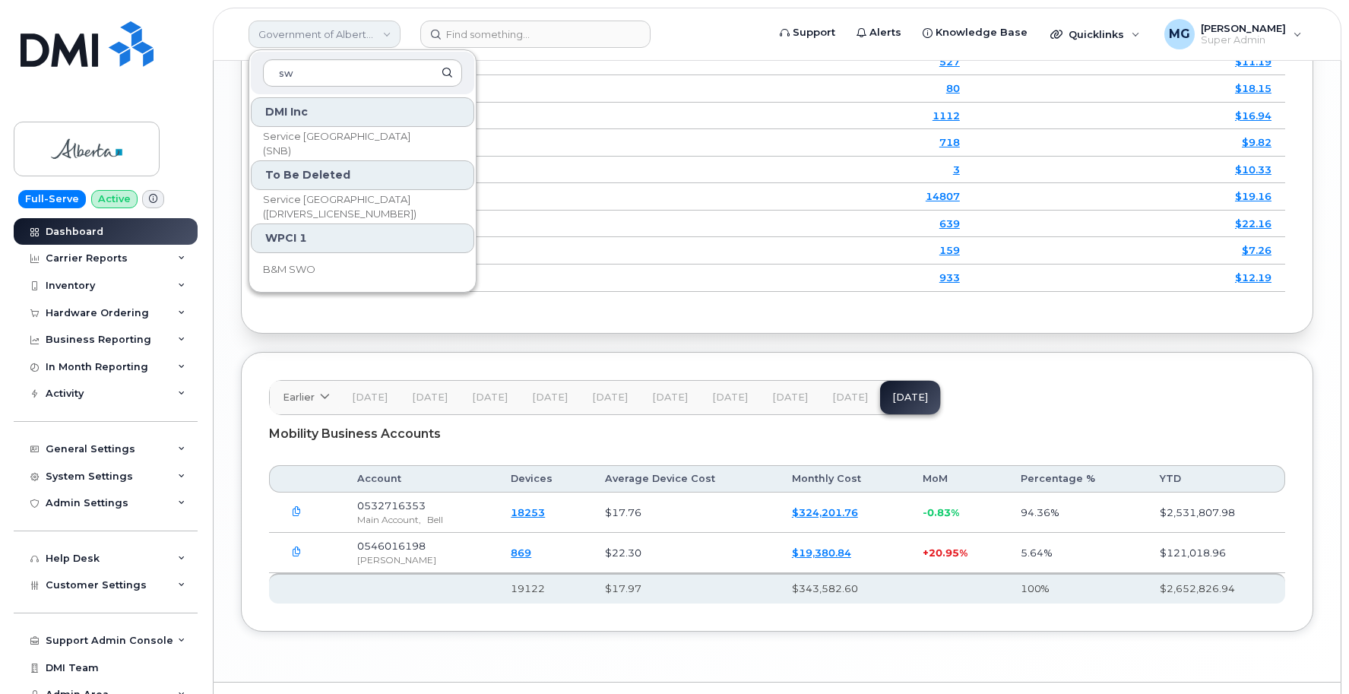
type input "s"
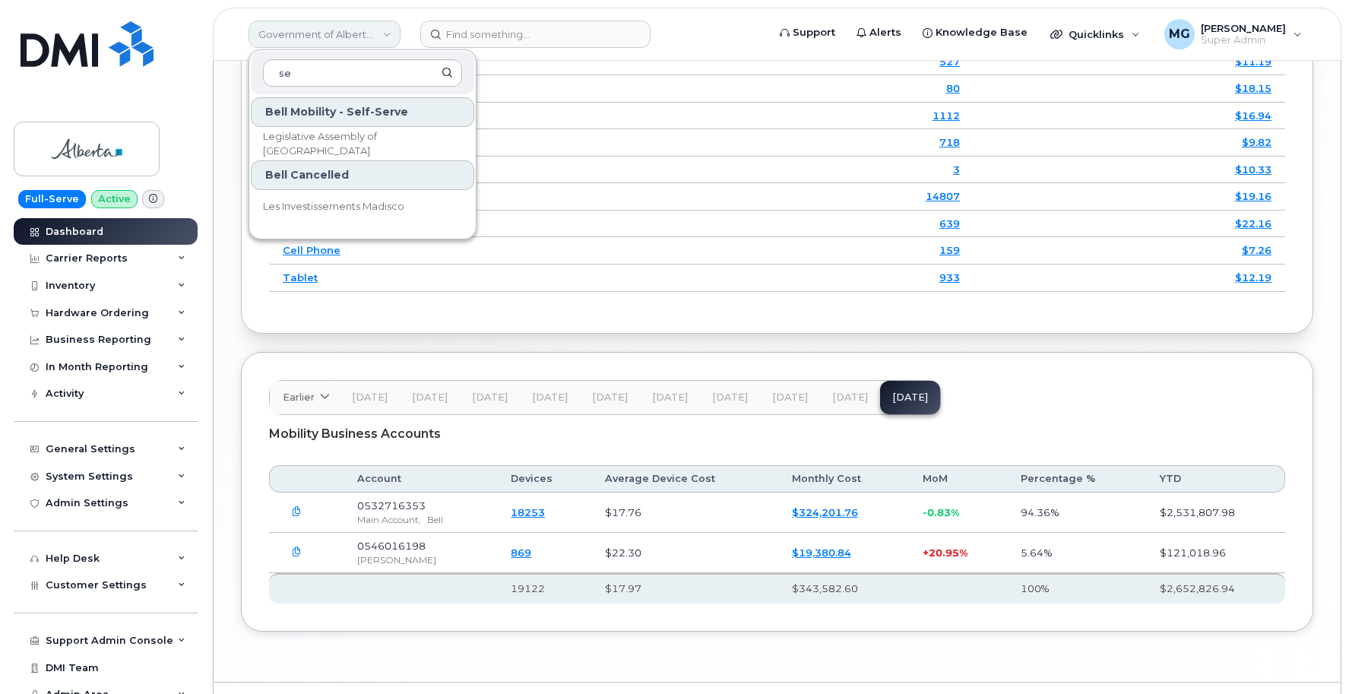
type input "s"
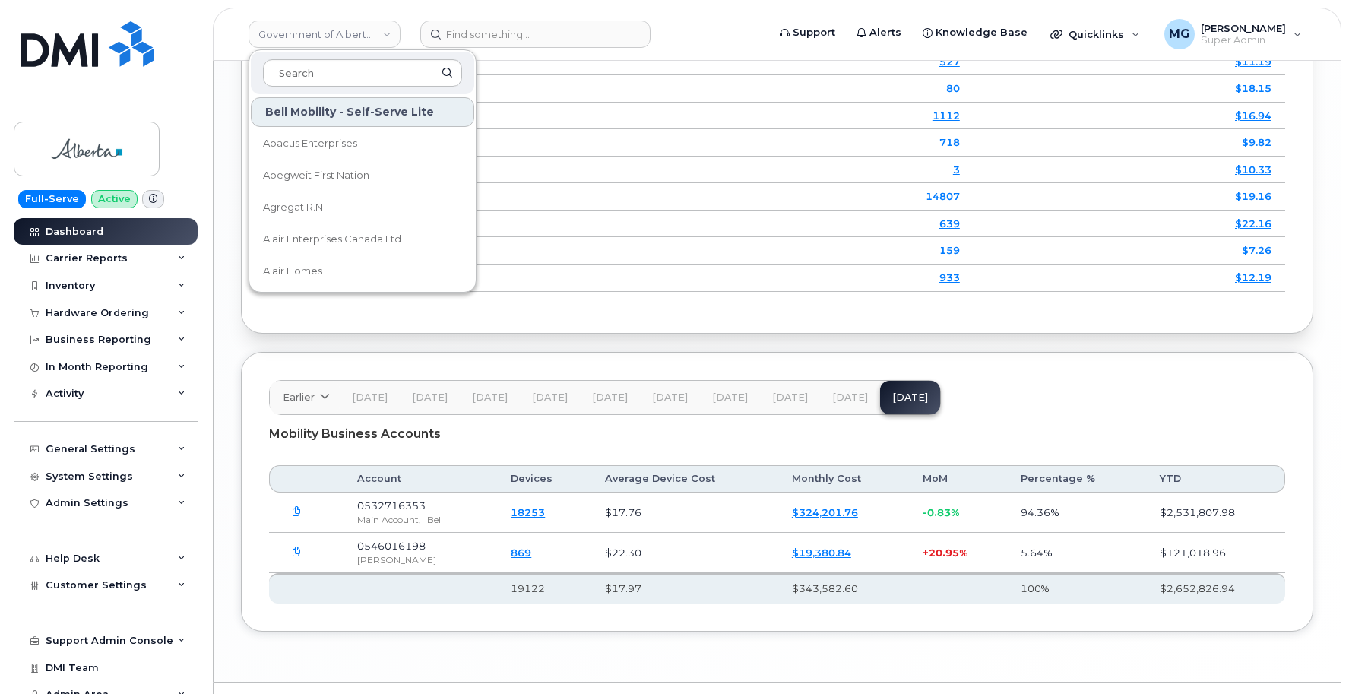
click at [298, 547] on icon "button" at bounding box center [297, 552] width 10 height 10
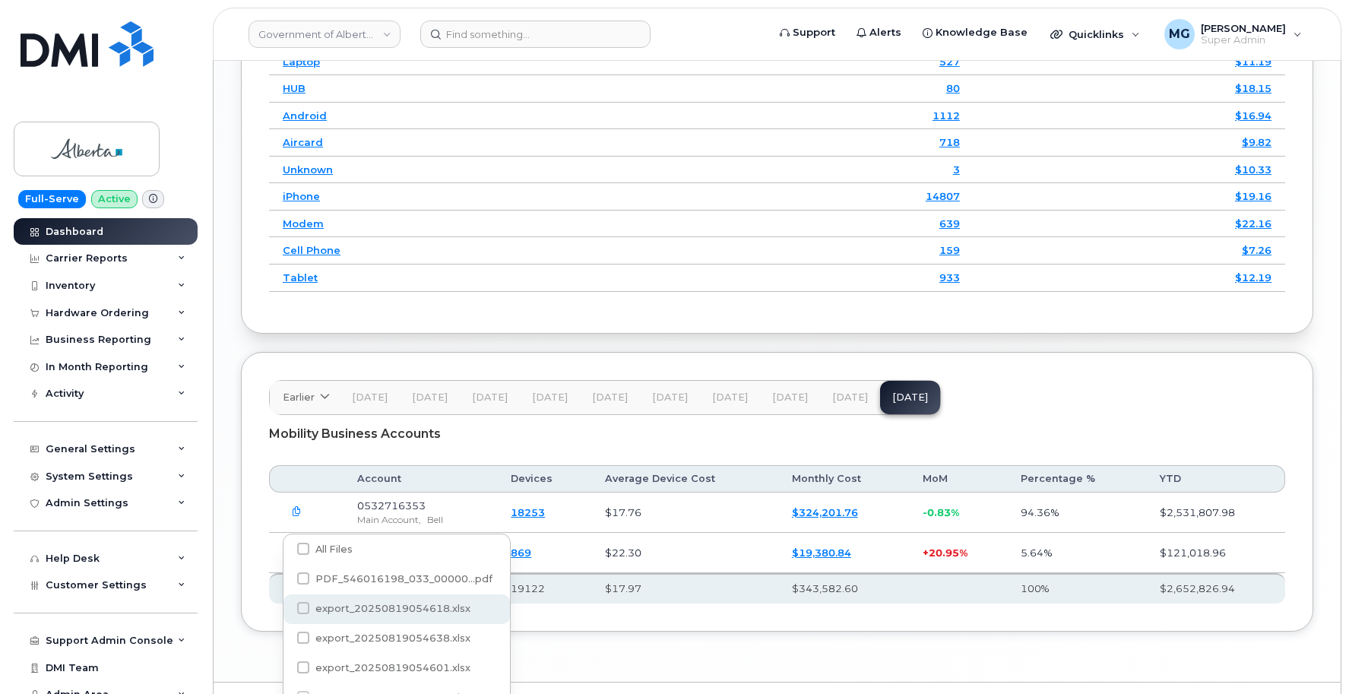
scroll to position [2, 0]
click at [301, 580] on span at bounding box center [303, 580] width 12 height 12
click at [287, 580] on input "PDF_546016198_033_00000...pdf" at bounding box center [283, 581] width 8 height 8
checkbox input "true"
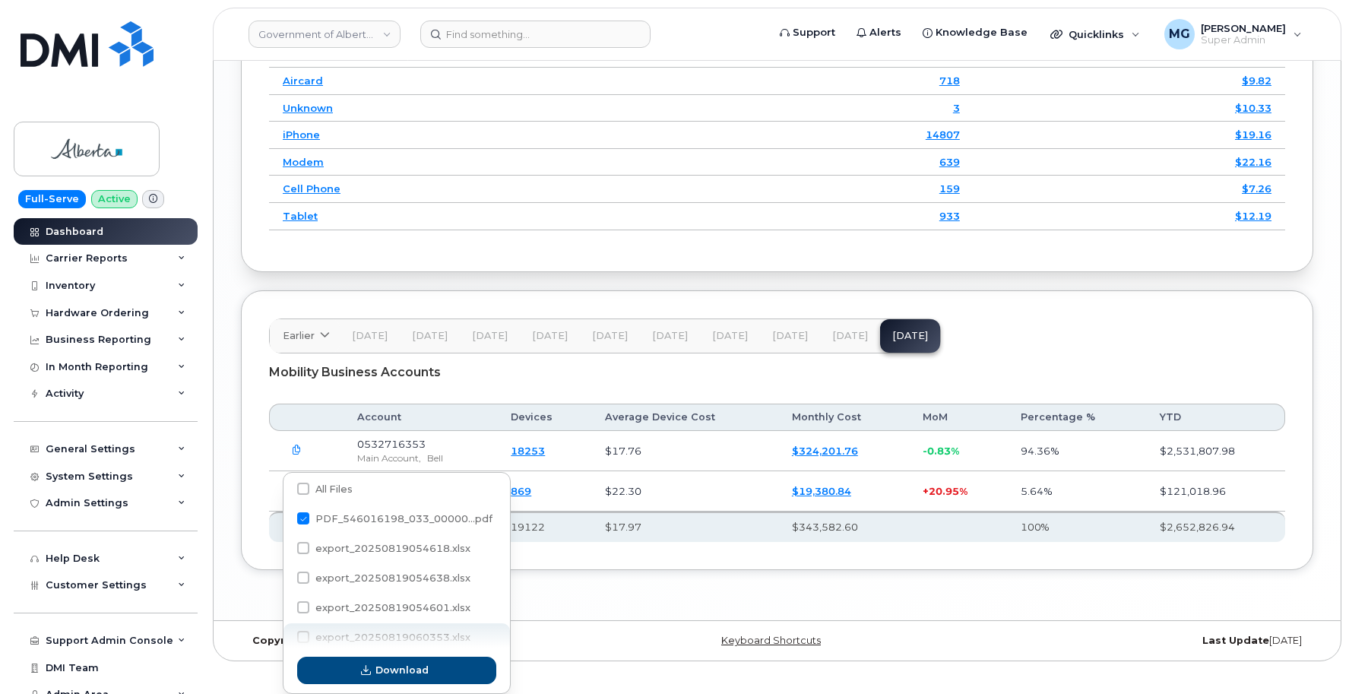
scroll to position [2071, 0]
click at [394, 672] on span "Download" at bounding box center [401, 670] width 53 height 14
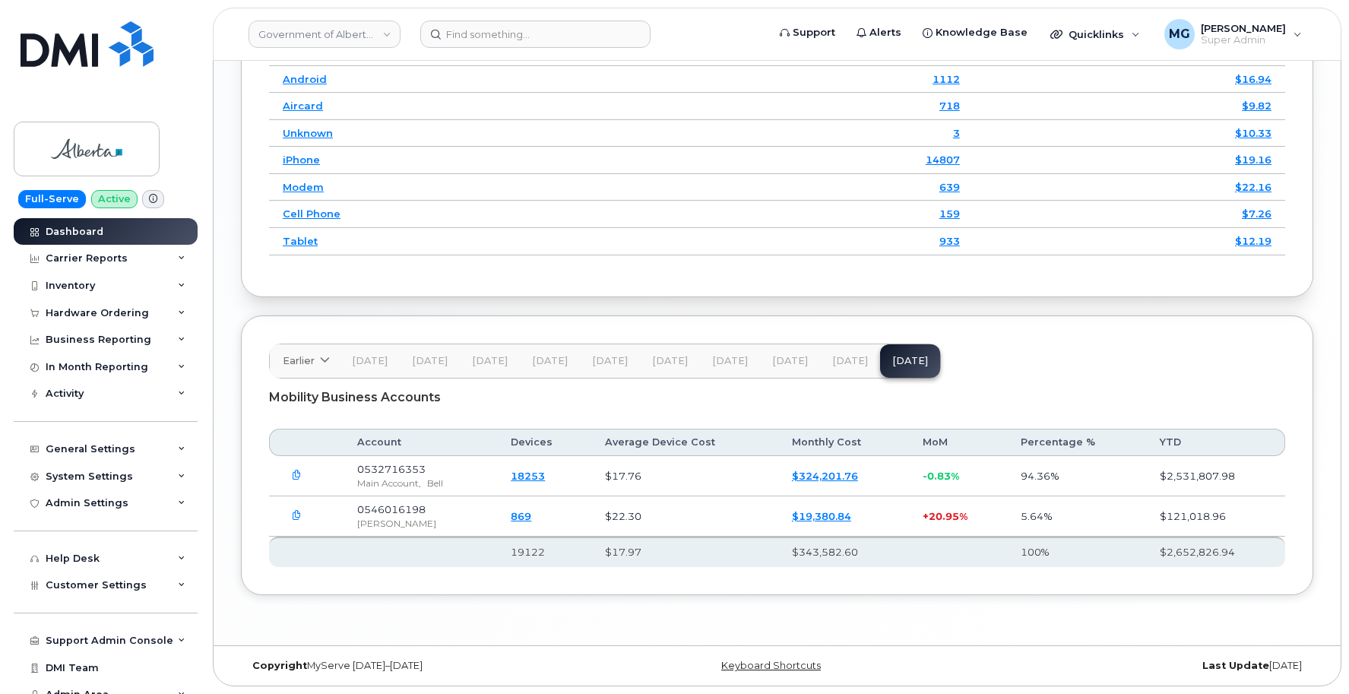
scroll to position [2010, 0]
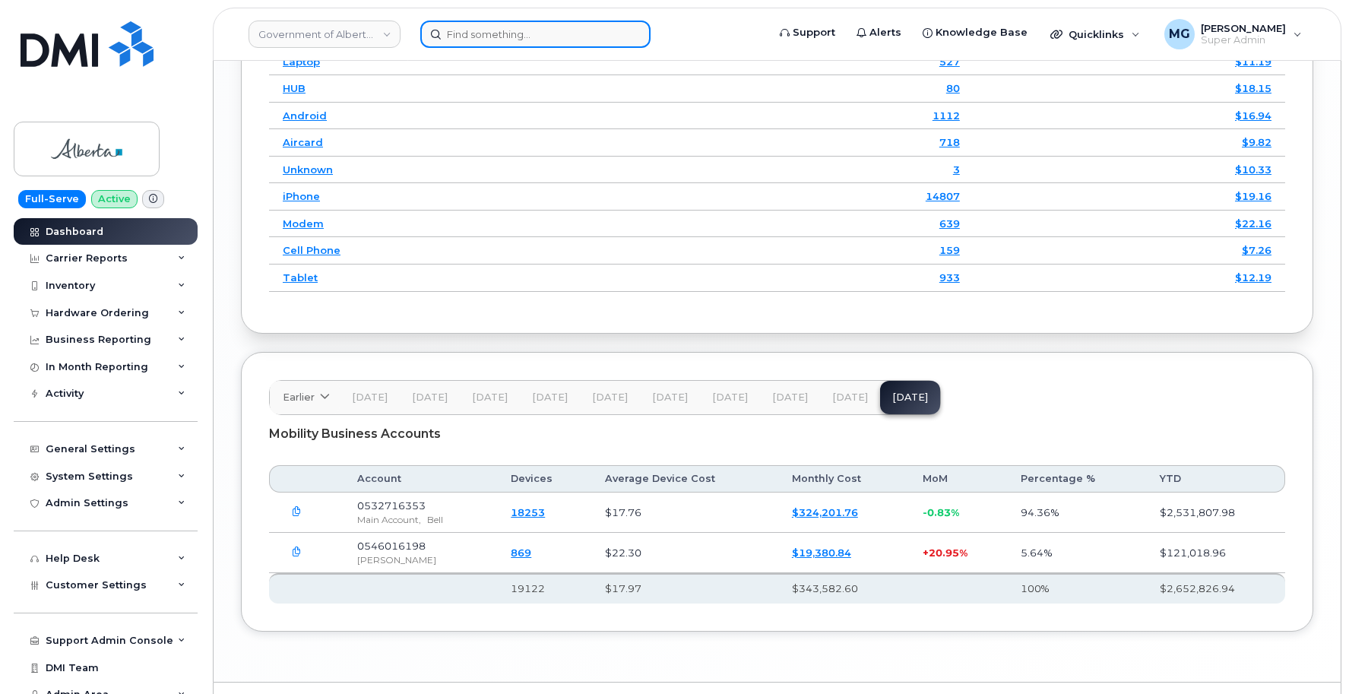
click at [456, 36] on input at bounding box center [535, 34] width 230 height 27
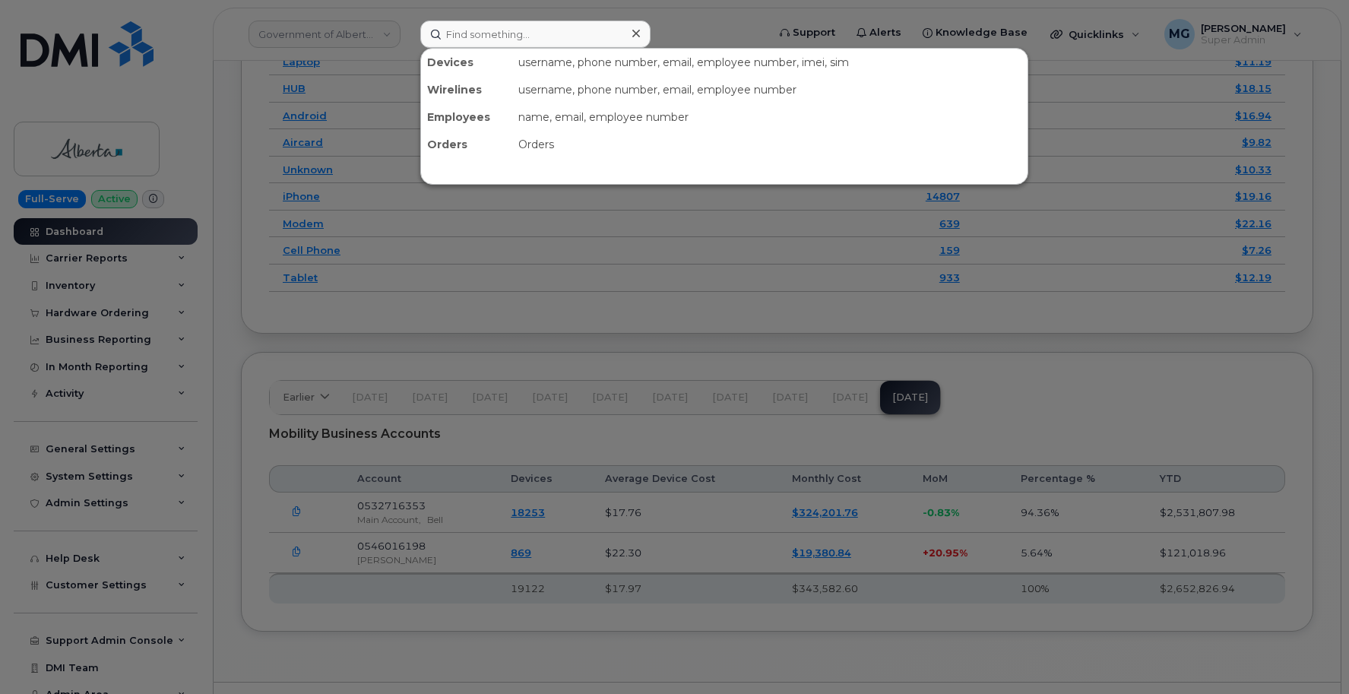
click at [385, 33] on div at bounding box center [674, 347] width 1349 height 694
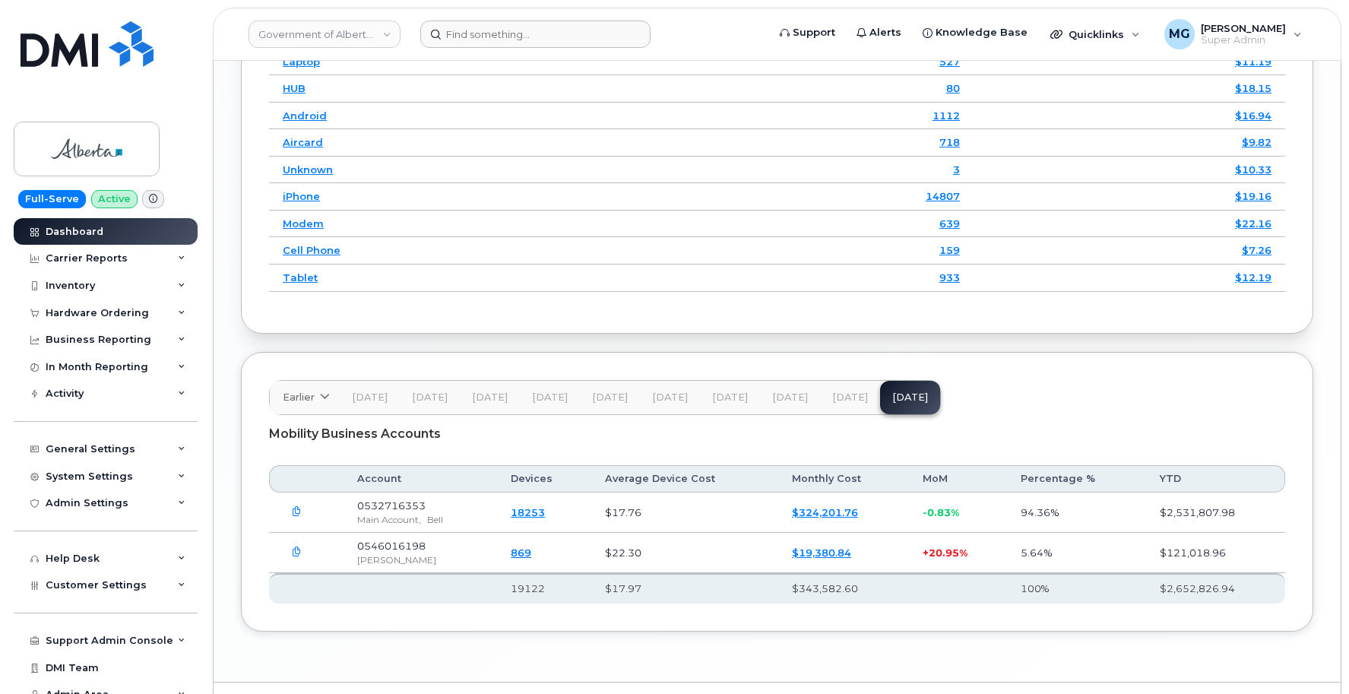
click at [385, 33] on link "Government of Alberta ([GEOGRAPHIC_DATA])" at bounding box center [325, 34] width 152 height 27
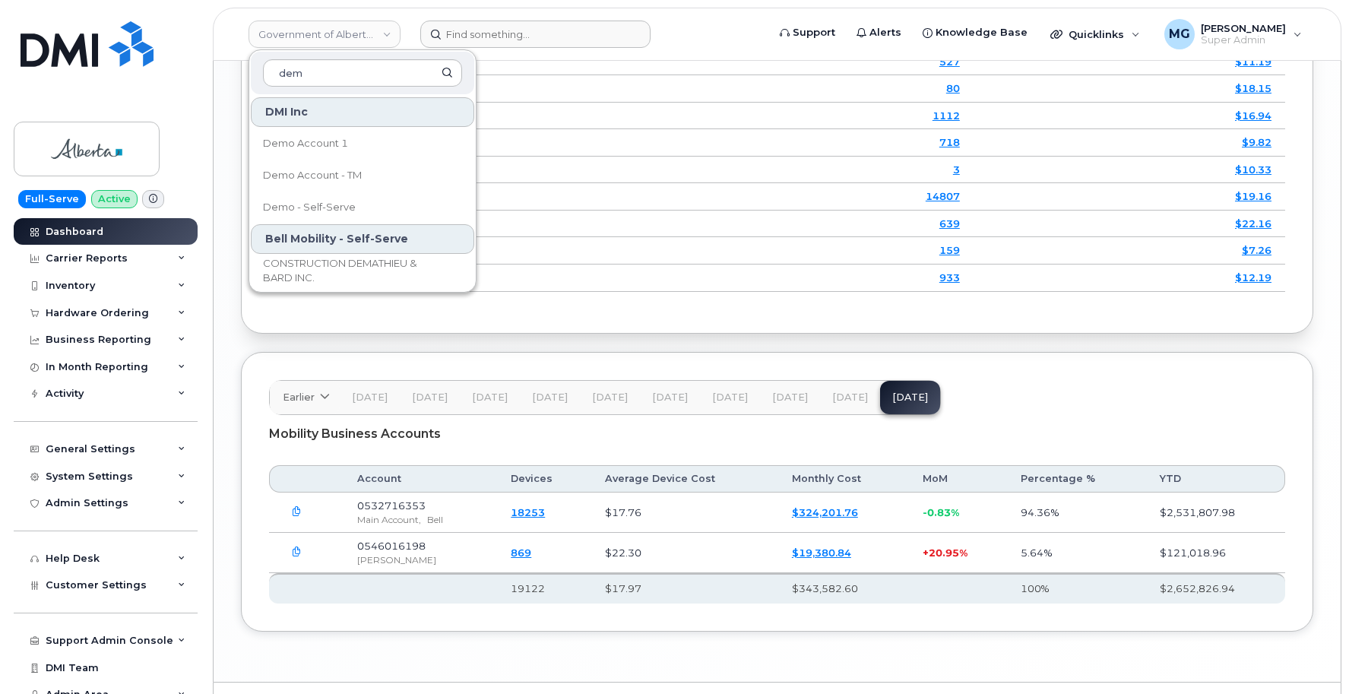
type input "demo"
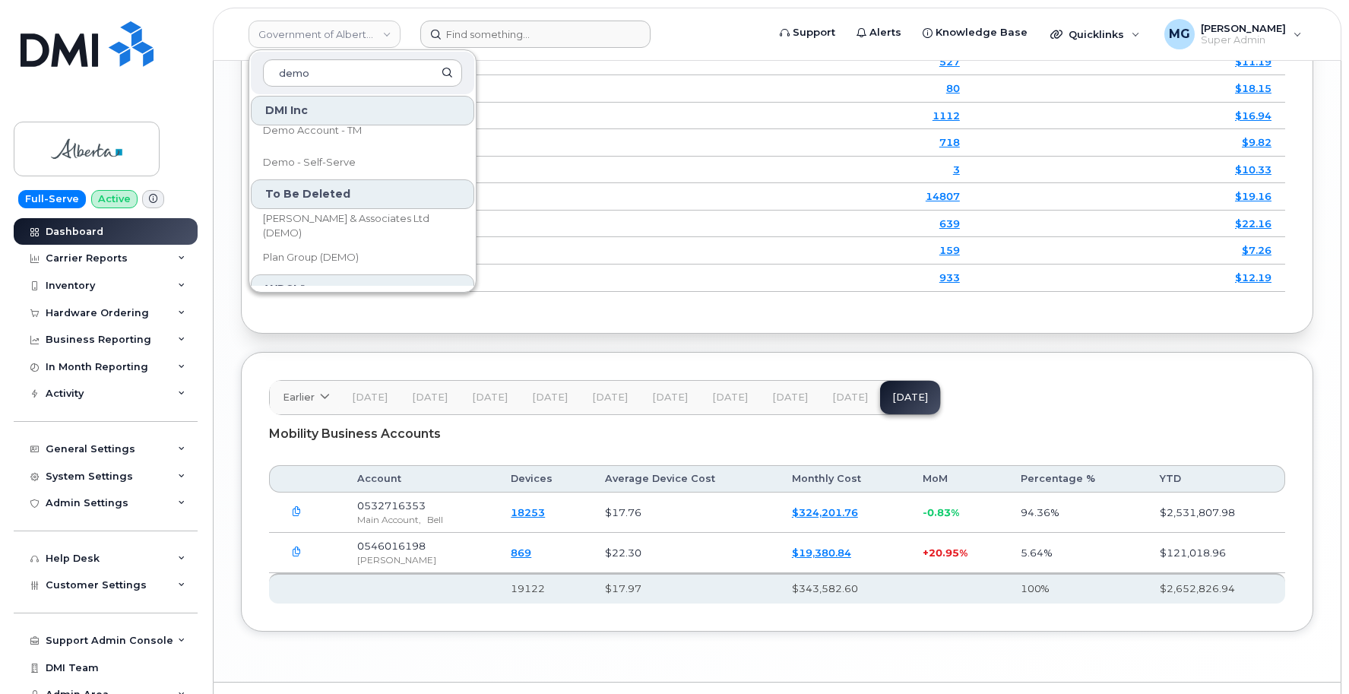
scroll to position [5, 0]
